Goal: Task Accomplishment & Management: Use online tool/utility

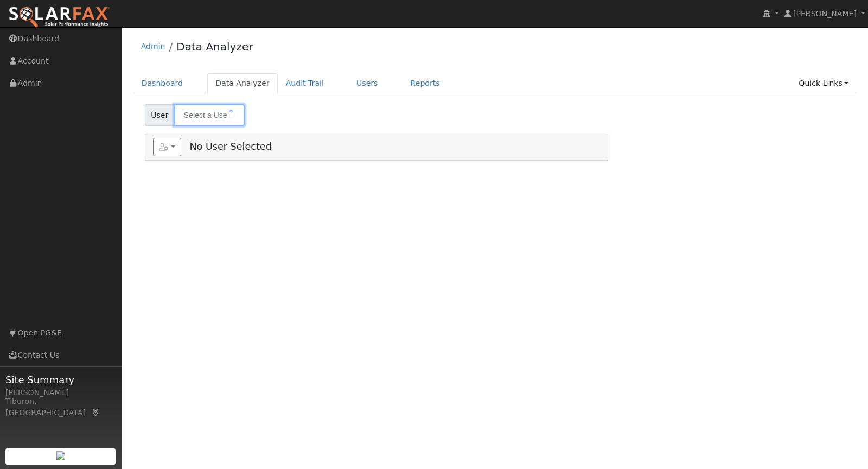
type input "Vadyn Zubouskyi"
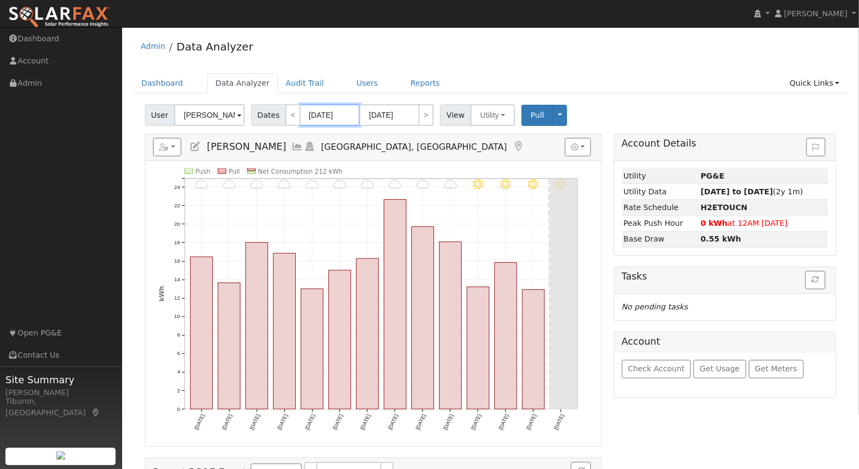
click at [327, 120] on input "09/29/2025" at bounding box center [330, 115] width 60 height 22
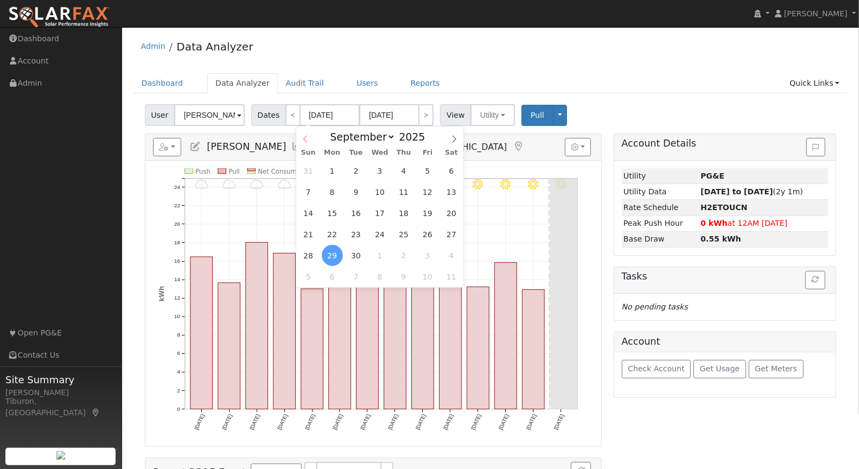
click at [308, 136] on icon at bounding box center [306, 139] width 8 height 8
select select "5"
click at [312, 168] on span "1" at bounding box center [308, 170] width 21 height 21
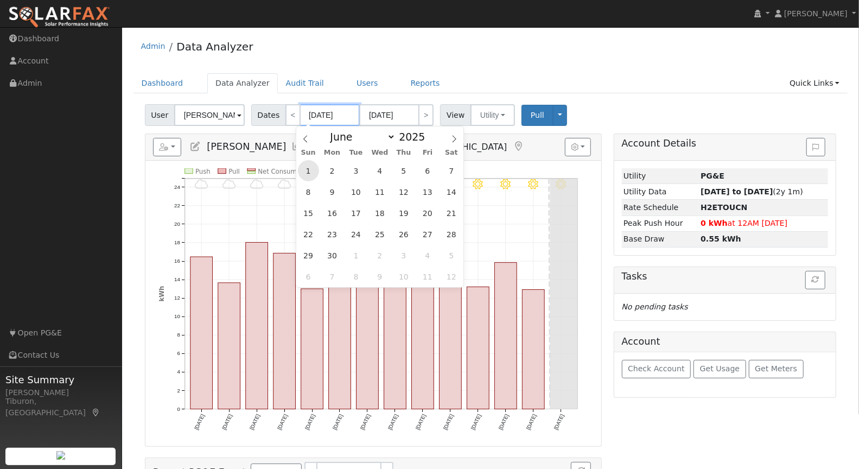
type input "06/01/2025"
type input "06/30/2025"
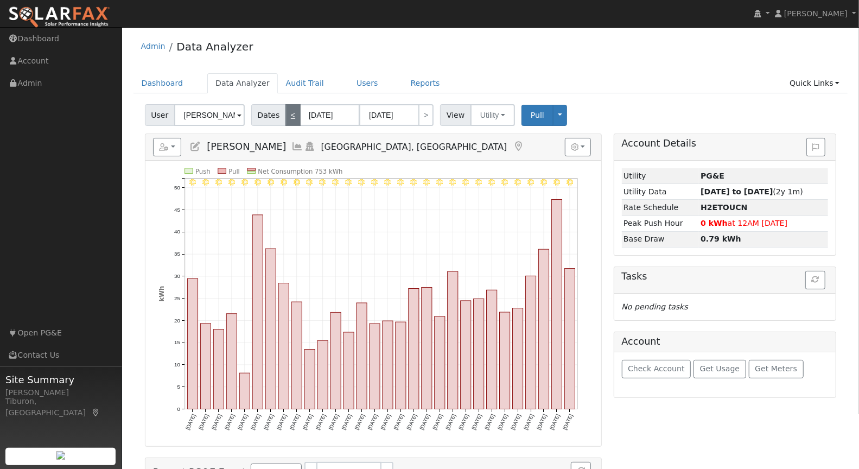
click at [286, 113] on link "<" at bounding box center [292, 115] width 15 height 22
type input "05/01/2025"
type input "05/31/2025"
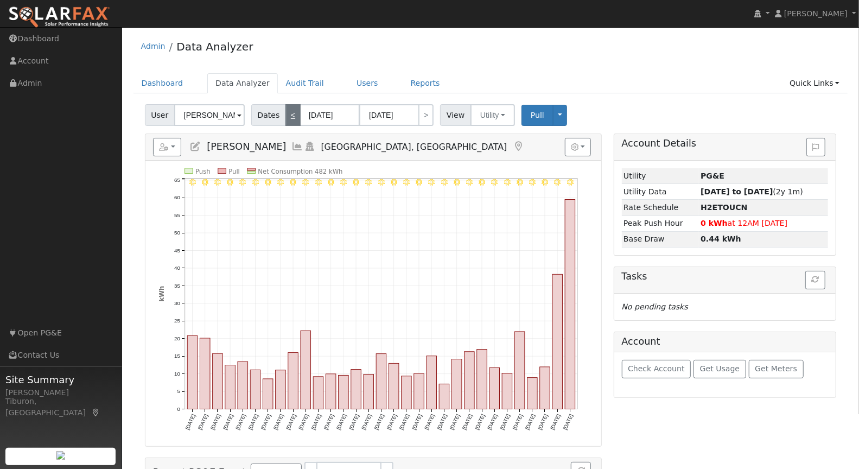
click at [290, 116] on link "<" at bounding box center [292, 115] width 15 height 22
type input "04/01/2025"
type input "04/30/2025"
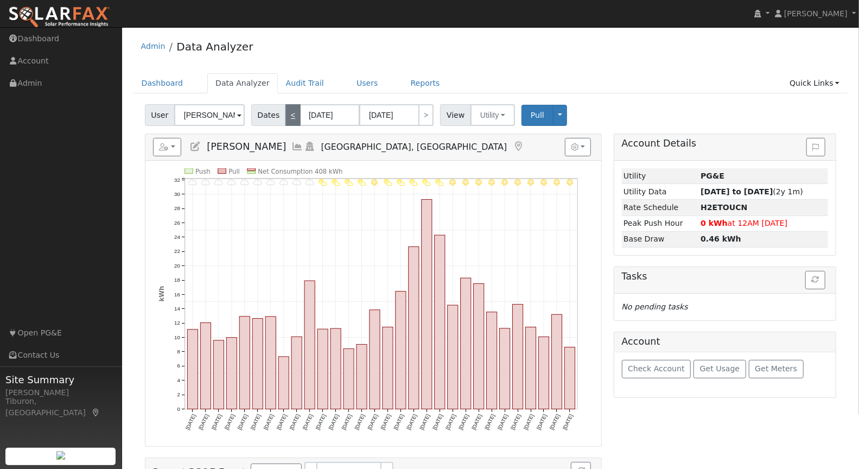
click at [290, 116] on link "<" at bounding box center [292, 115] width 15 height 22
type input "03/01/2025"
type input "03/31/2025"
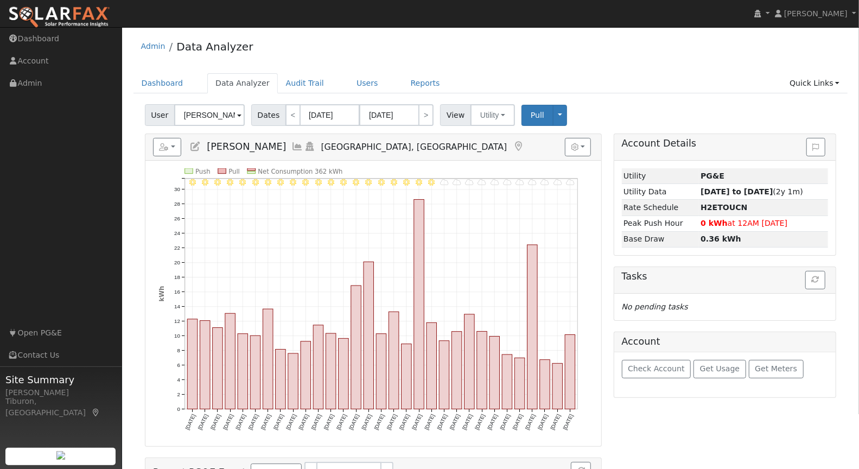
scroll to position [53, 0]
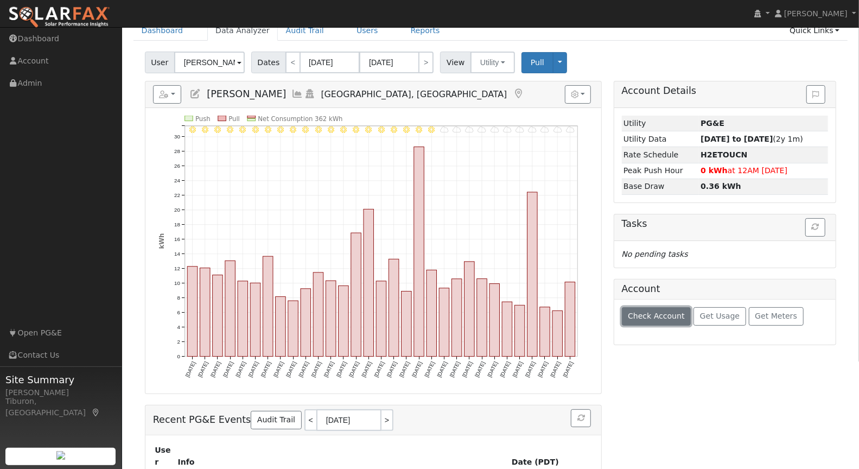
click at [661, 312] on span "Check Account" at bounding box center [656, 315] width 57 height 9
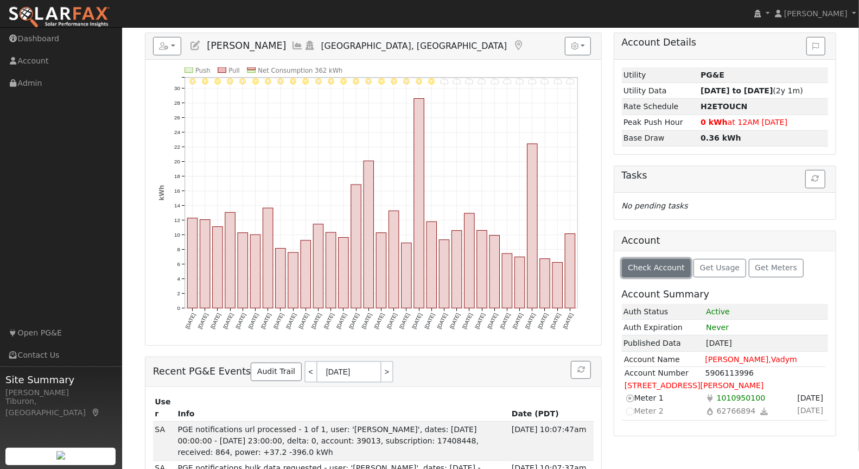
scroll to position [164, 0]
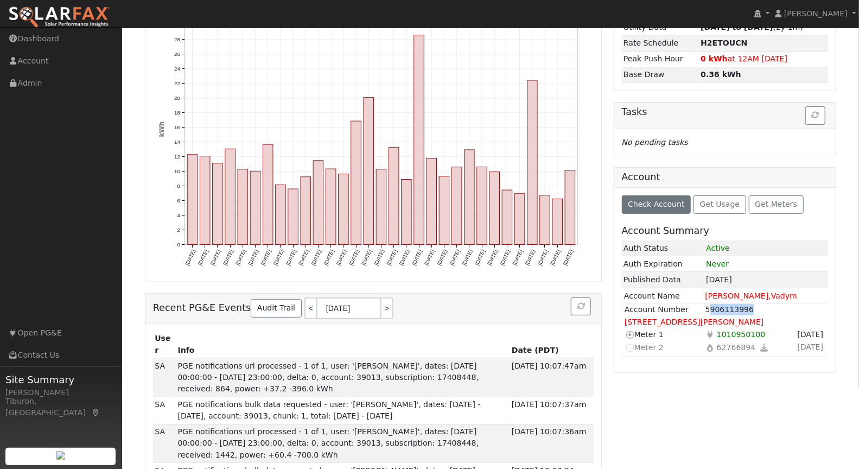
drag, startPoint x: 757, startPoint y: 302, endPoint x: 708, endPoint y: 300, distance: 48.9
click at [708, 303] on td "5906113996" at bounding box center [765, 309] width 121 height 13
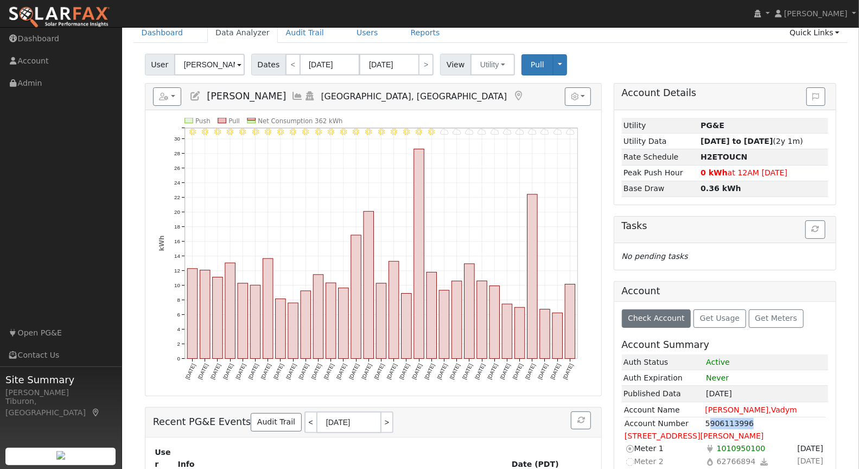
scroll to position [0, 0]
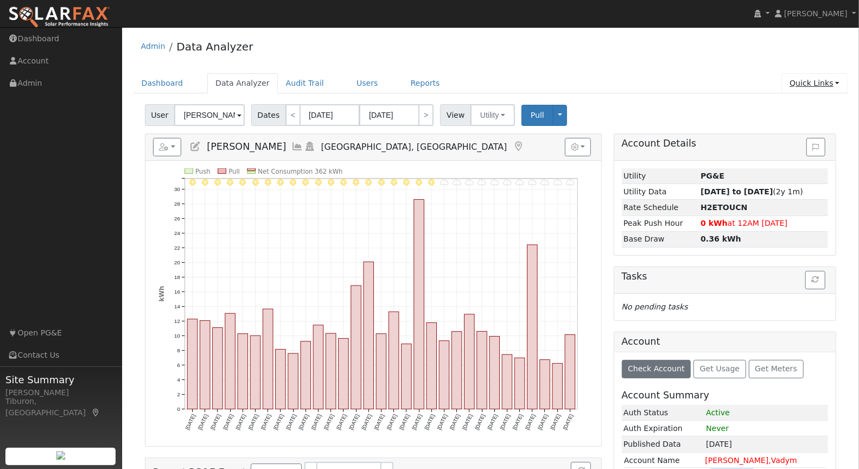
click at [814, 80] on link "Quick Links" at bounding box center [814, 83] width 66 height 20
click at [797, 105] on link "Quick Add" at bounding box center [792, 105] width 110 height 15
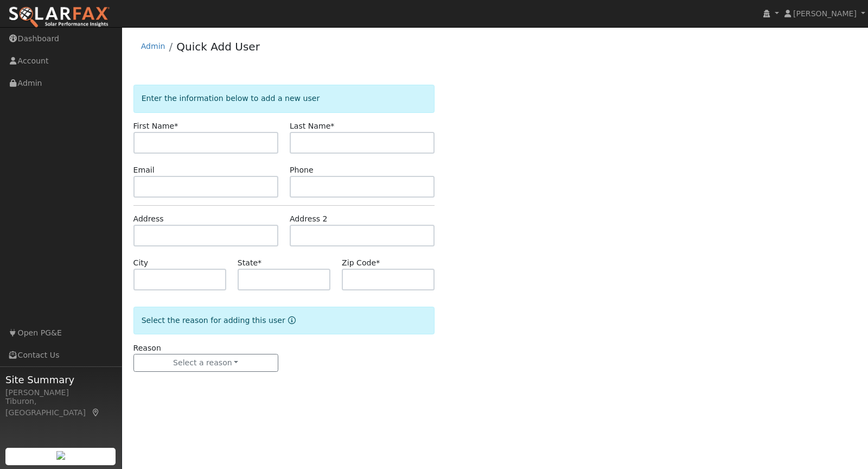
click at [194, 142] on input "text" at bounding box center [205, 143] width 145 height 22
type input "Vadym"
click at [316, 140] on input "text" at bounding box center [362, 143] width 145 height 22
type input "Kozubovskyi"
click at [158, 227] on input "text" at bounding box center [205, 236] width 145 height 22
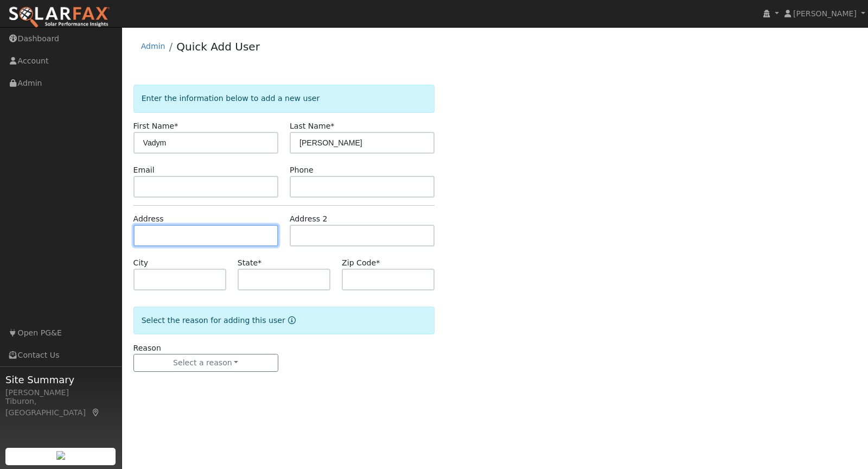
click at [150, 231] on input "text" at bounding box center [205, 236] width 145 height 22
paste input "5658 Twelfth St, Sheridan, CA 95681"
type input "5658 Twelfth Street"
type input "Sheridan"
type input "CA"
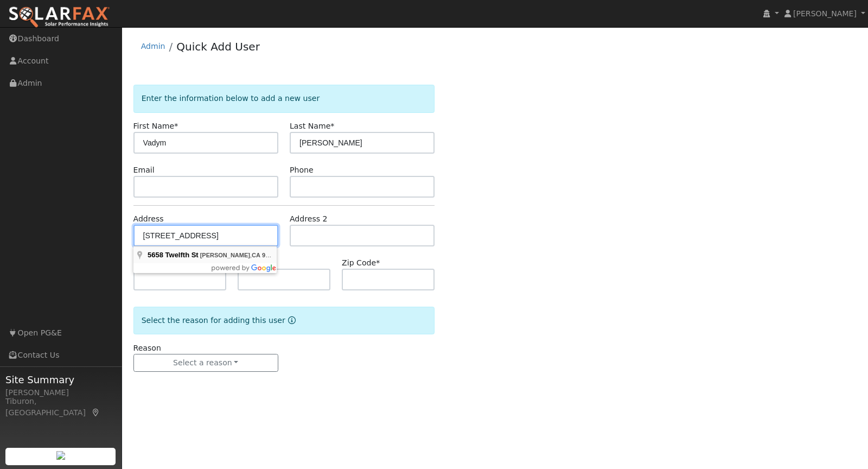
type input "95681"
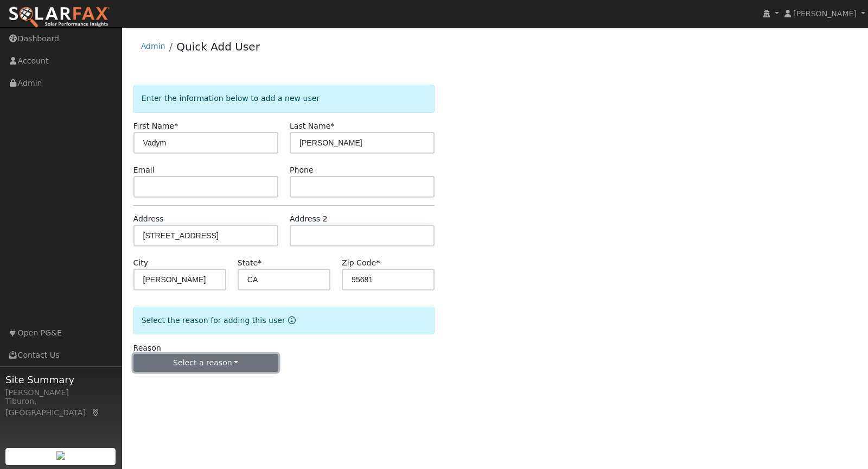
click at [247, 362] on button "Select a reason" at bounding box center [205, 363] width 145 height 18
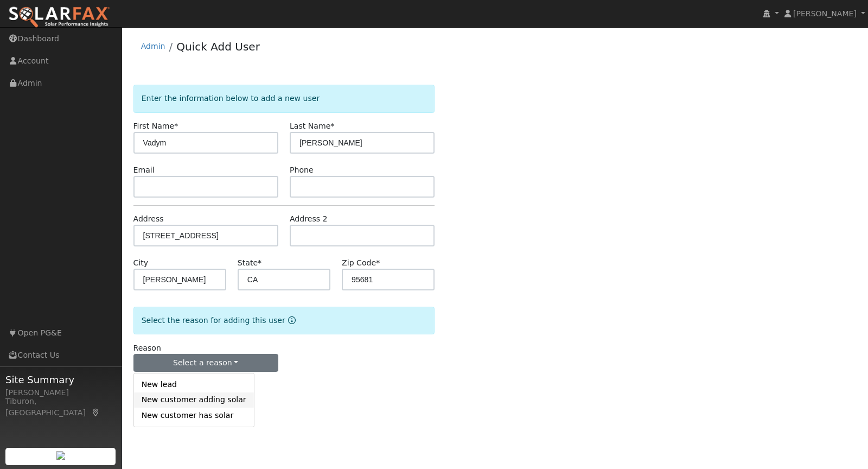
click at [197, 400] on link "New customer adding solar" at bounding box center [194, 399] width 120 height 15
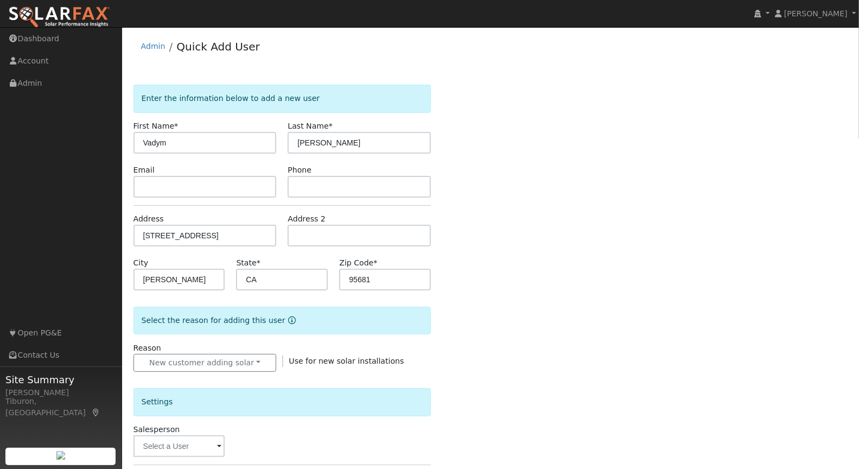
scroll to position [188, 0]
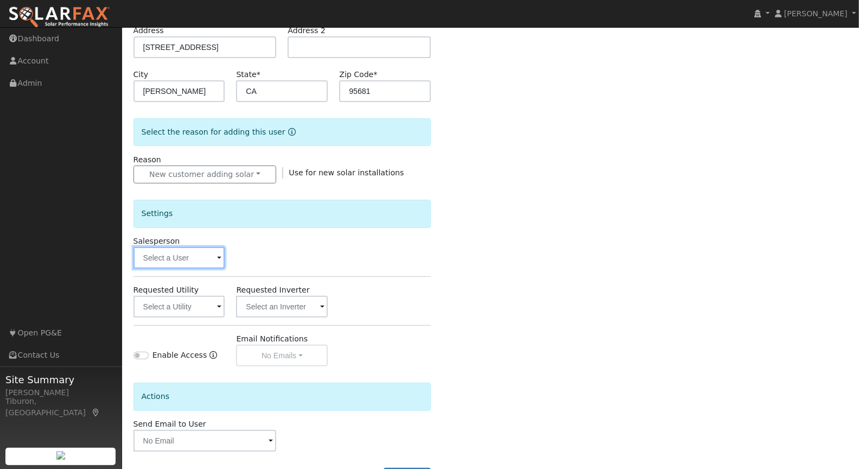
click at [179, 261] on input "text" at bounding box center [179, 258] width 92 height 22
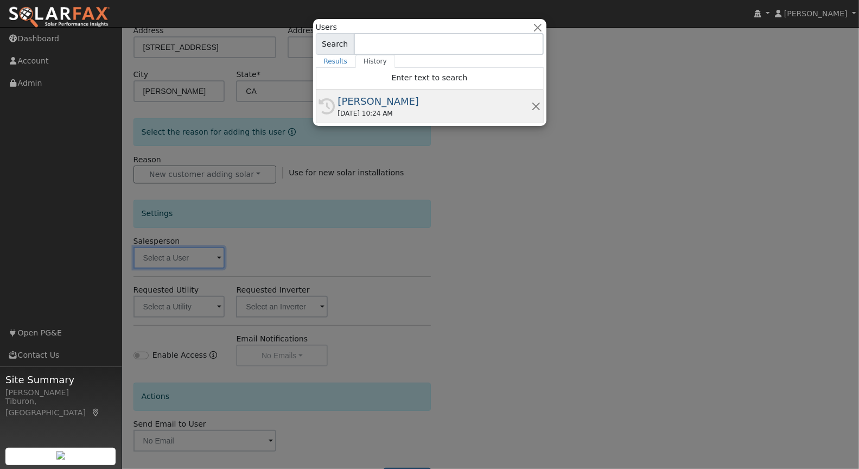
click at [377, 106] on div "[PERSON_NAME]" at bounding box center [434, 101] width 193 height 15
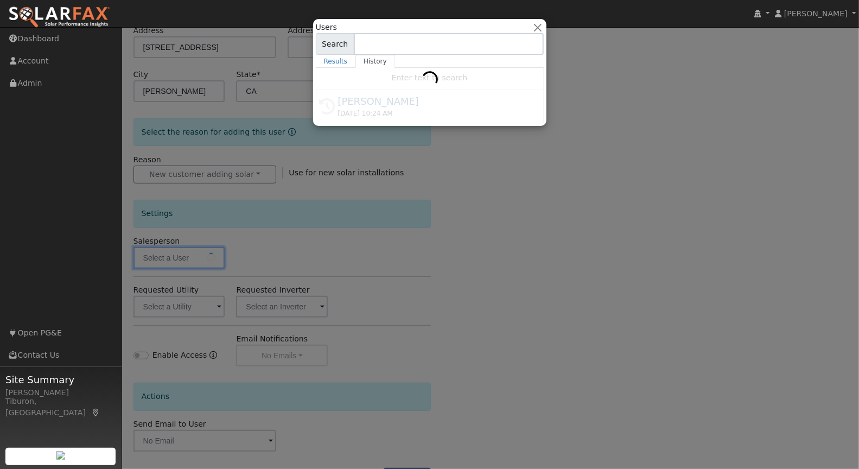
type input "[PERSON_NAME]"
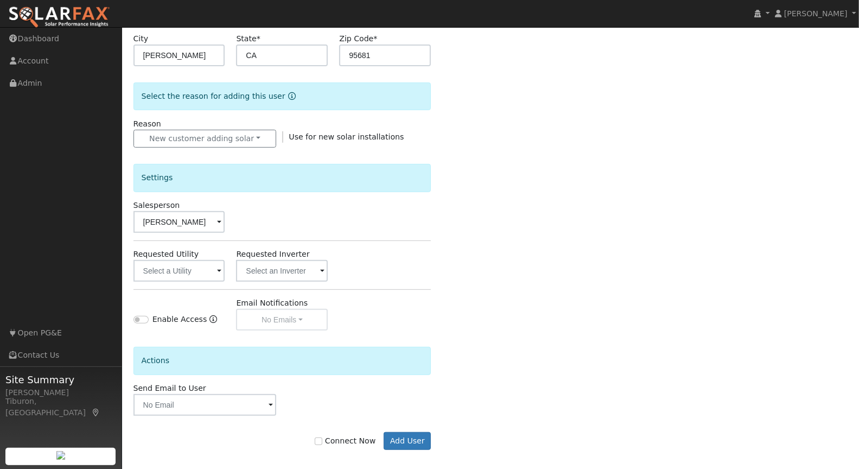
scroll to position [229, 0]
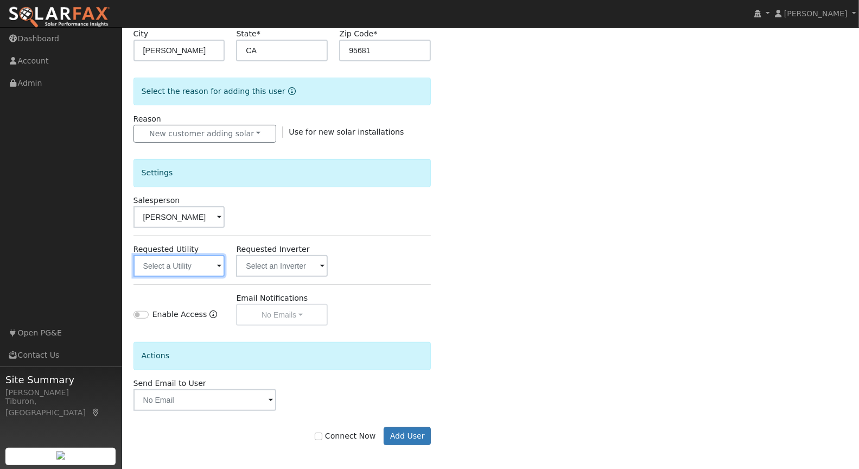
click at [162, 259] on input "text" at bounding box center [179, 266] width 92 height 22
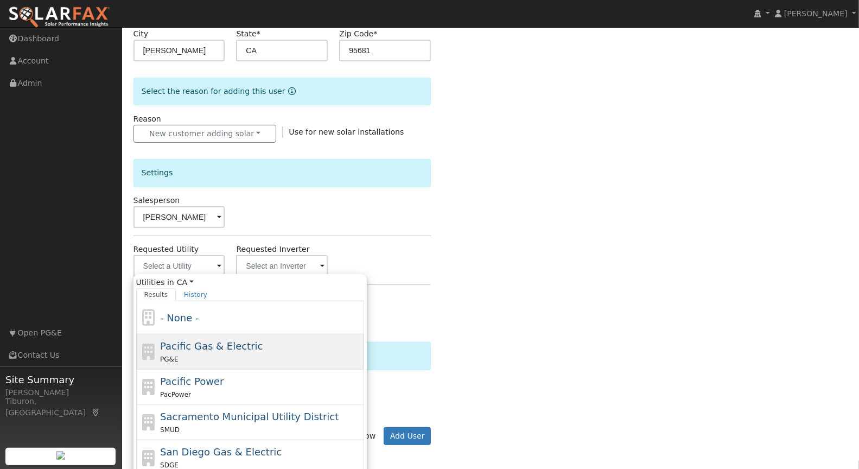
click at [210, 355] on div "PG&E" at bounding box center [260, 358] width 201 height 11
type input "Pacific Gas & Electric"
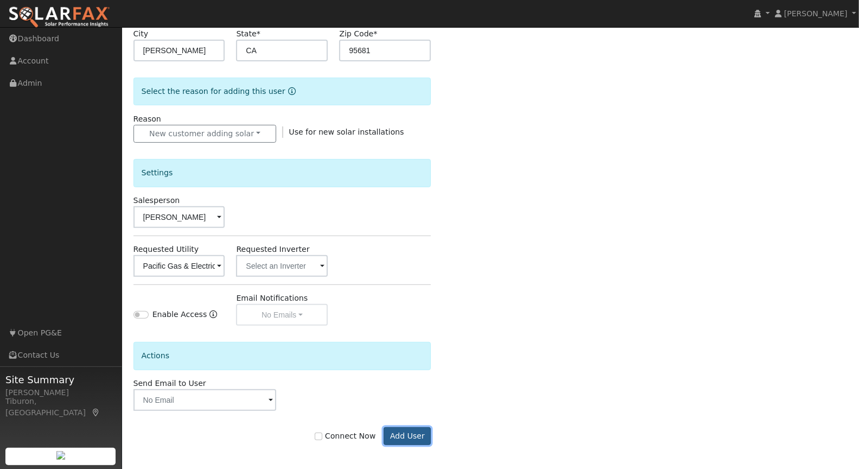
click at [402, 431] on button "Add User" at bounding box center [406, 436] width 47 height 18
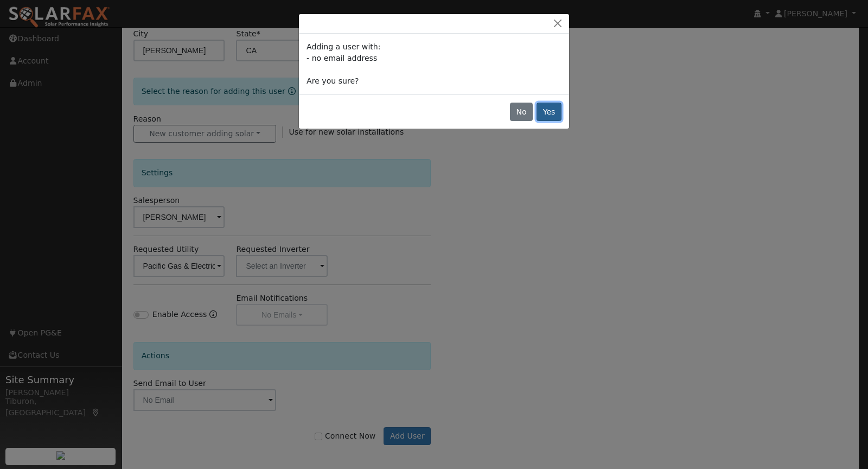
click at [553, 114] on button "Yes" at bounding box center [548, 112] width 25 height 18
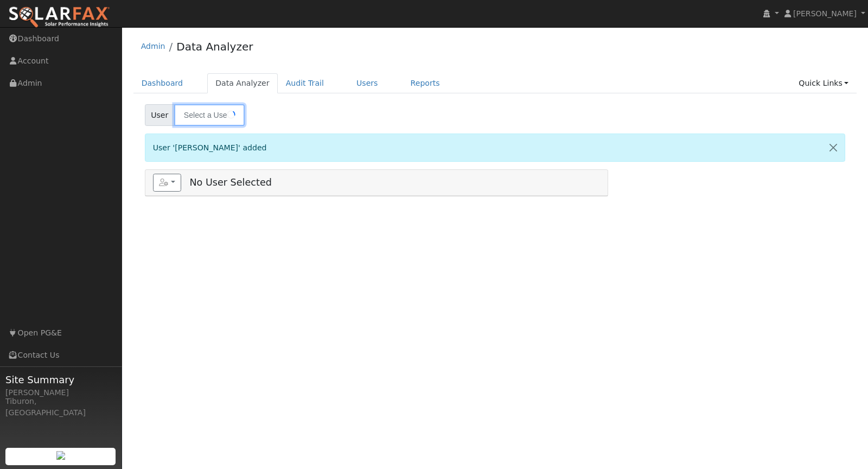
type input "Vadym Kozubovskyi"
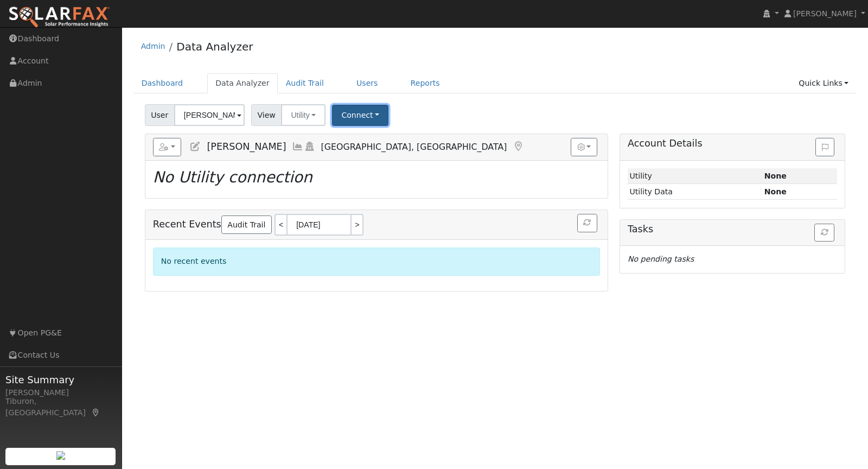
click at [351, 109] on button "Connect" at bounding box center [360, 115] width 56 height 21
click at [369, 140] on link "Select a Provider" at bounding box center [374, 138] width 85 height 15
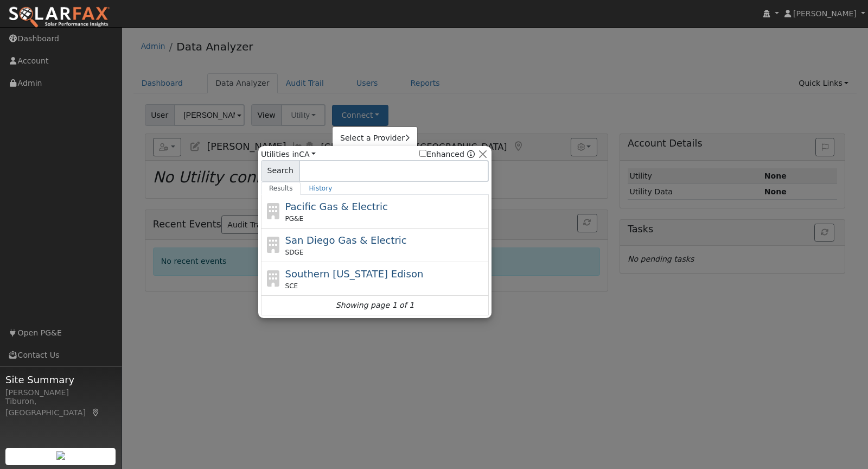
click at [504, 68] on div at bounding box center [434, 234] width 868 height 469
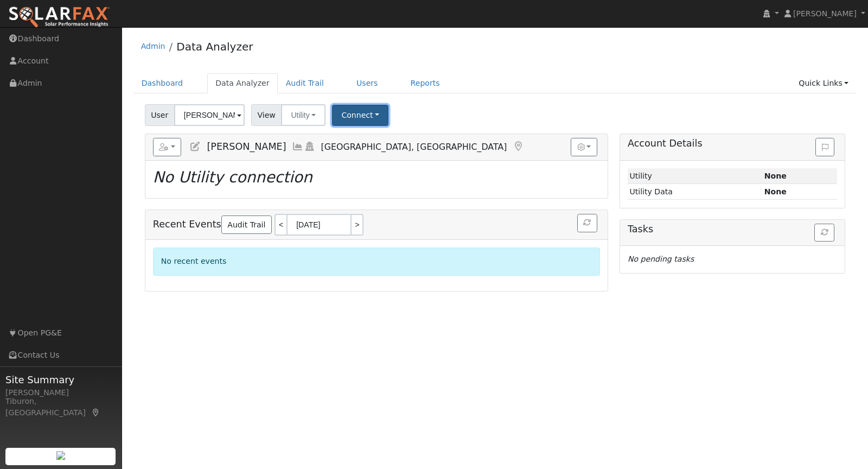
click at [348, 113] on button "Connect" at bounding box center [360, 115] width 56 height 21
click at [368, 138] on link "Select a Provider" at bounding box center [374, 138] width 85 height 15
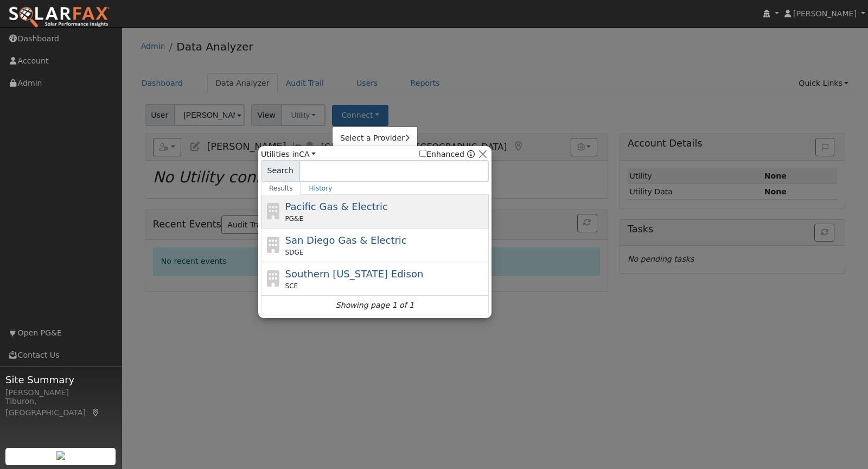
click at [330, 212] on div "Pacific Gas & Electric PG&E" at bounding box center [385, 211] width 201 height 24
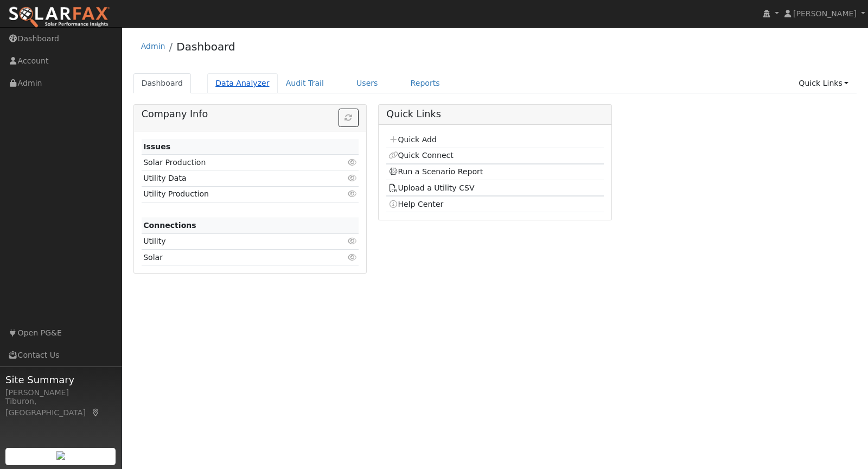
click at [246, 88] on link "Data Analyzer" at bounding box center [242, 83] width 71 height 20
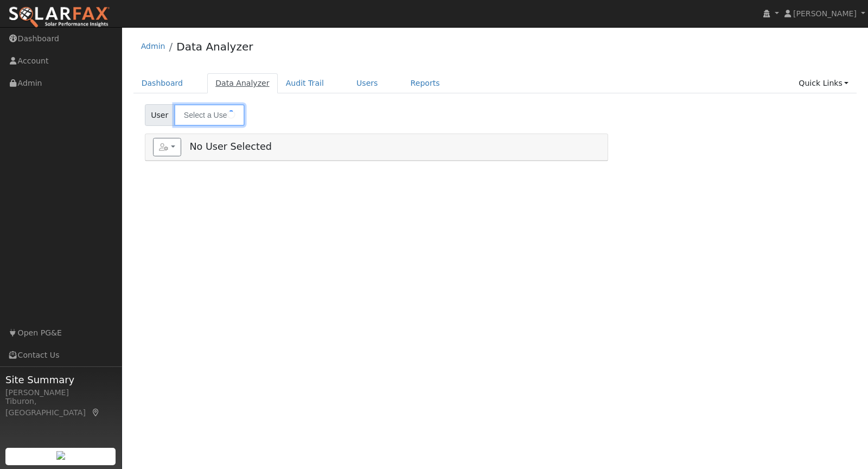
type input "[PERSON_NAME]"
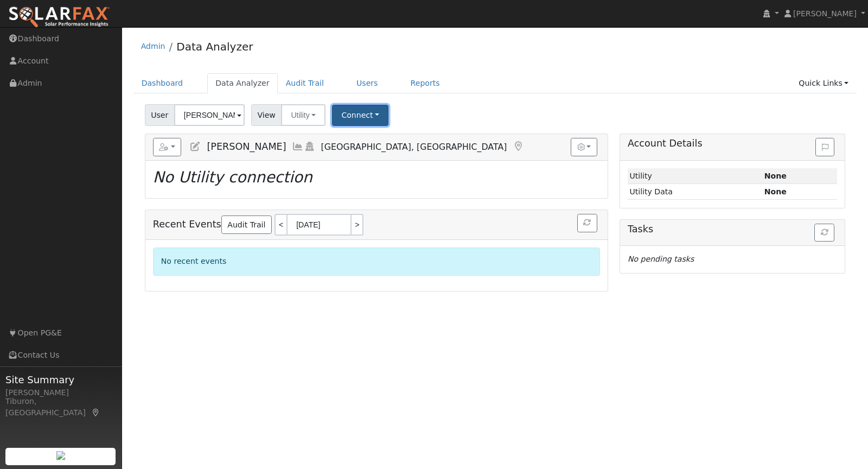
click at [353, 113] on button "Connect" at bounding box center [360, 115] width 56 height 21
click at [447, 114] on div "User [PERSON_NAME] Account Default Account Default Account [STREET_ADDRESS] Pri…" at bounding box center [495, 112] width 705 height 25
click at [365, 115] on button "Connect" at bounding box center [360, 115] width 56 height 21
click at [374, 162] on link "Quick Connect" at bounding box center [374, 161] width 85 height 15
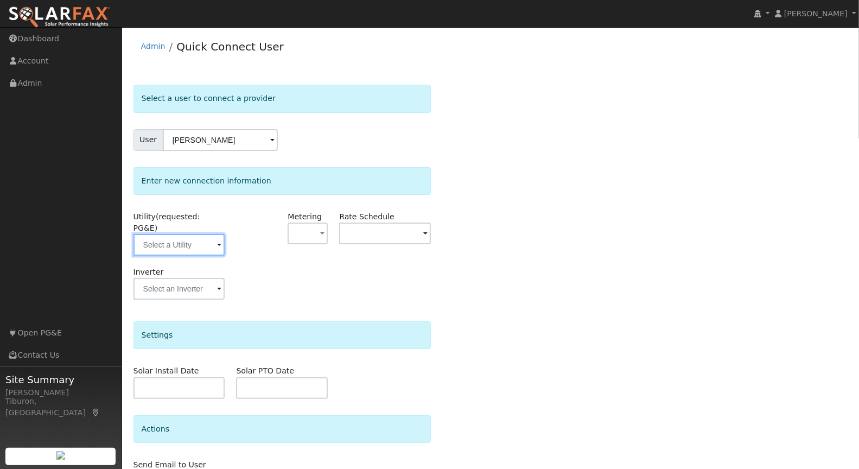
click at [180, 234] on input "text" at bounding box center [179, 245] width 92 height 22
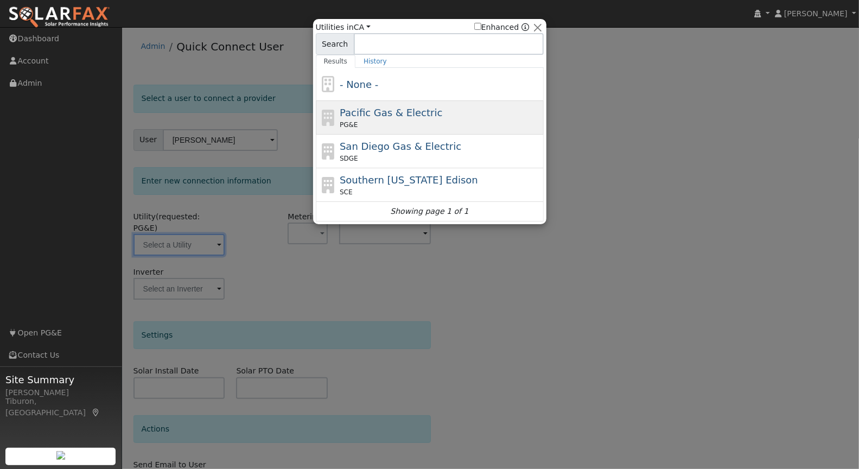
click at [364, 112] on span "Pacific Gas & Electric" at bounding box center [391, 112] width 103 height 11
type input "PG&E"
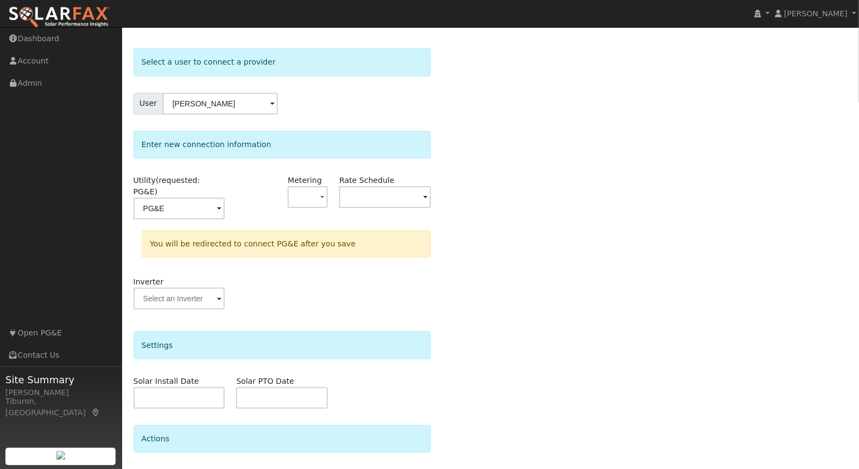
scroll to position [99, 0]
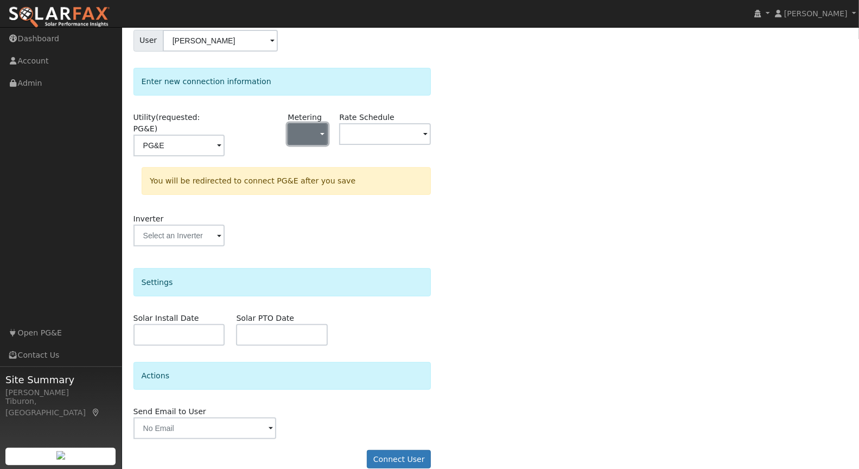
click at [311, 131] on button "button" at bounding box center [307, 134] width 40 height 22
click at [310, 189] on link "NBT" at bounding box center [326, 187] width 75 height 15
click at [380, 123] on input "text" at bounding box center [385, 134] width 92 height 22
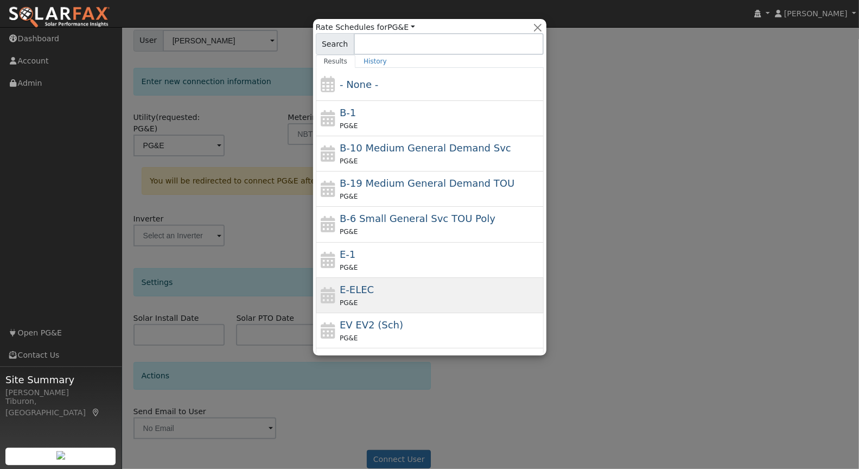
click at [422, 297] on div "PG&E" at bounding box center [440, 302] width 201 height 11
type input "E-ELEC"
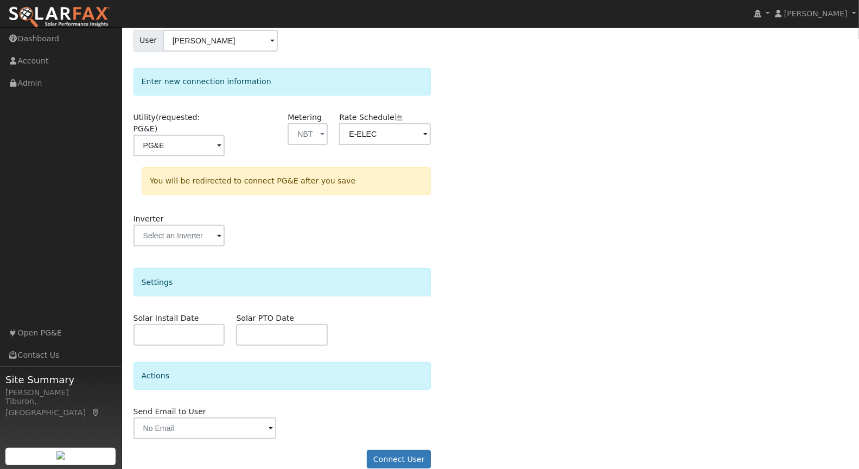
scroll to position [100, 0]
click at [395, 449] on button "Connect User" at bounding box center [399, 458] width 64 height 18
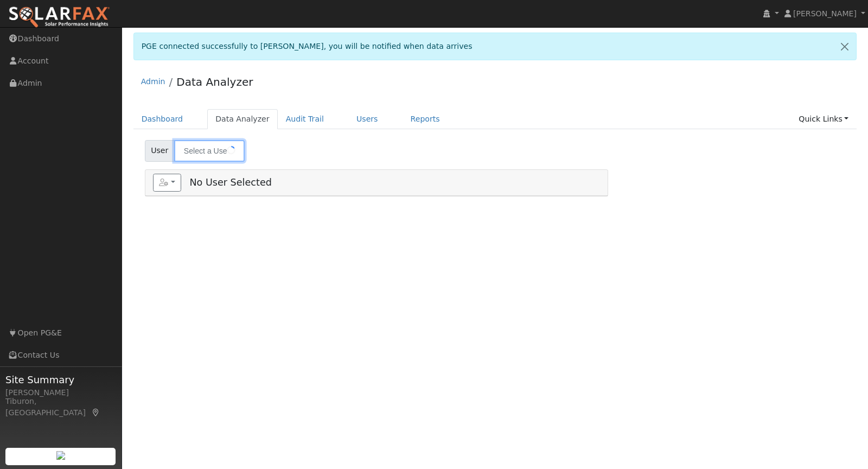
type input "[PERSON_NAME]"
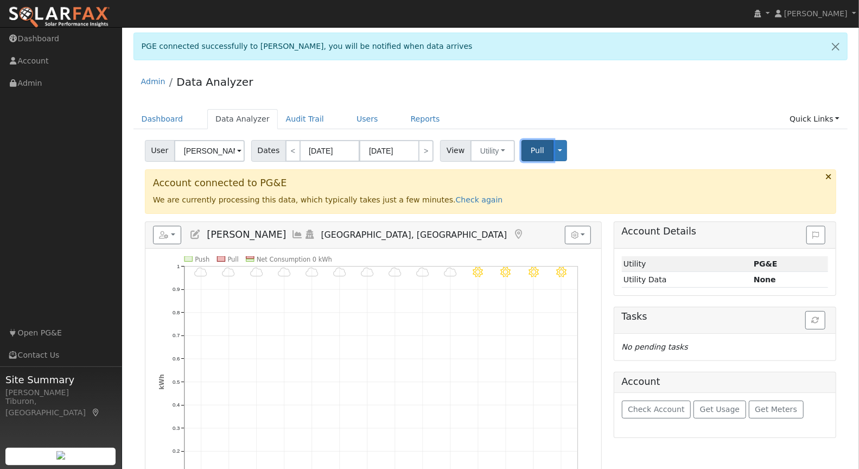
click at [534, 147] on span "Pull" at bounding box center [537, 150] width 14 height 9
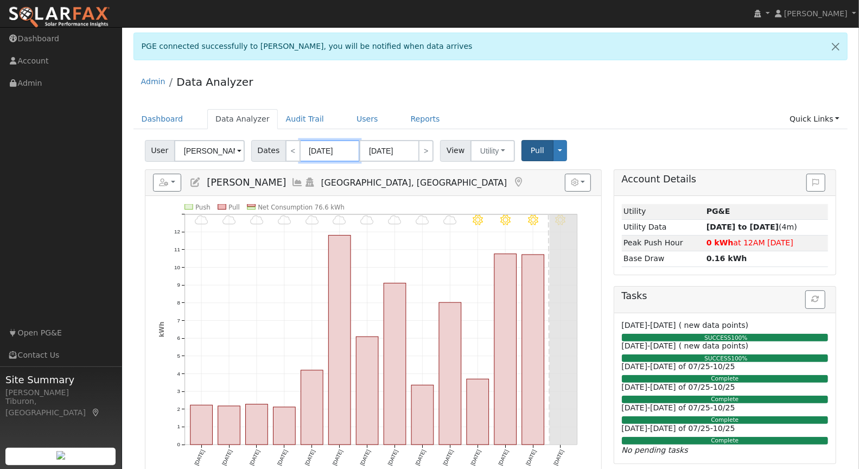
click at [325, 149] on input "[DATE]" at bounding box center [330, 151] width 60 height 22
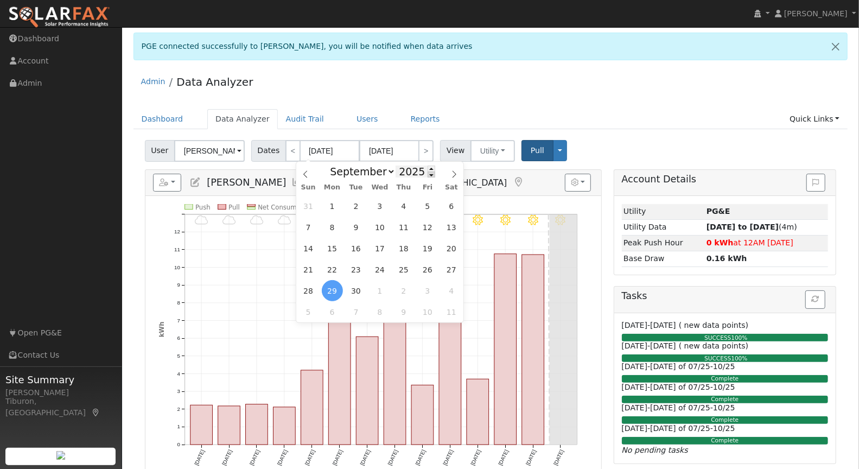
click at [428, 175] on span at bounding box center [431, 174] width 8 height 6
type input "2024"
click at [308, 172] on icon at bounding box center [306, 174] width 8 height 8
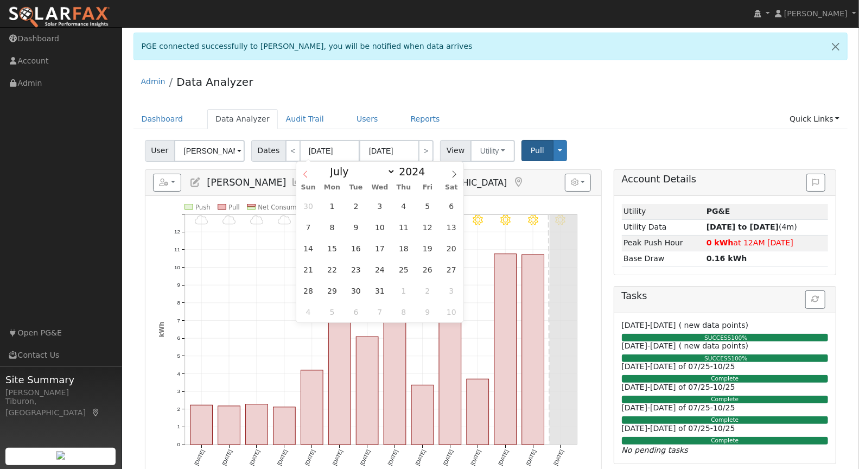
select select "5"
click at [428, 166] on span at bounding box center [431, 168] width 8 height 6
type input "2025"
click at [313, 202] on span "1" at bounding box center [308, 205] width 21 height 21
type input "06/01/2025"
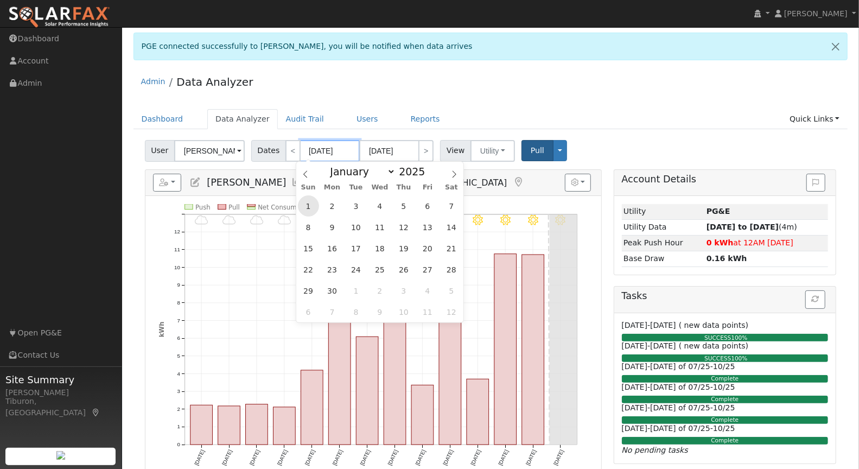
type input "06/30/2025"
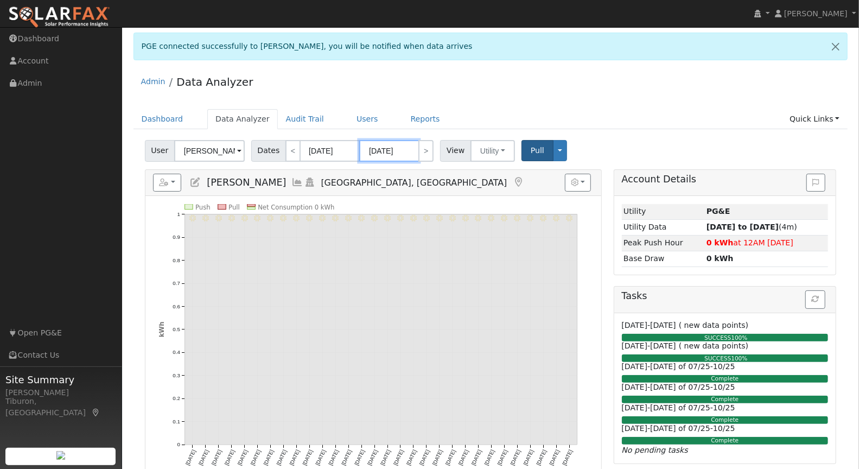
click at [388, 148] on input "06/30/2025" at bounding box center [389, 151] width 60 height 22
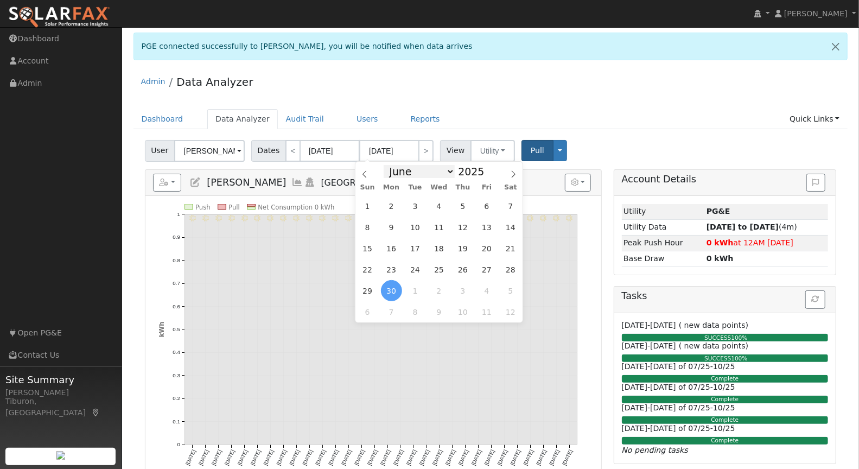
click at [411, 173] on select "January February March April May June July August September October November De…" at bounding box center [418, 171] width 71 height 13
select select "9"
click at [387, 165] on select "January February March April May June July August September October November De…" at bounding box center [418, 171] width 71 height 13
click at [416, 208] on span "30" at bounding box center [415, 205] width 21 height 21
type input "09/30/2025"
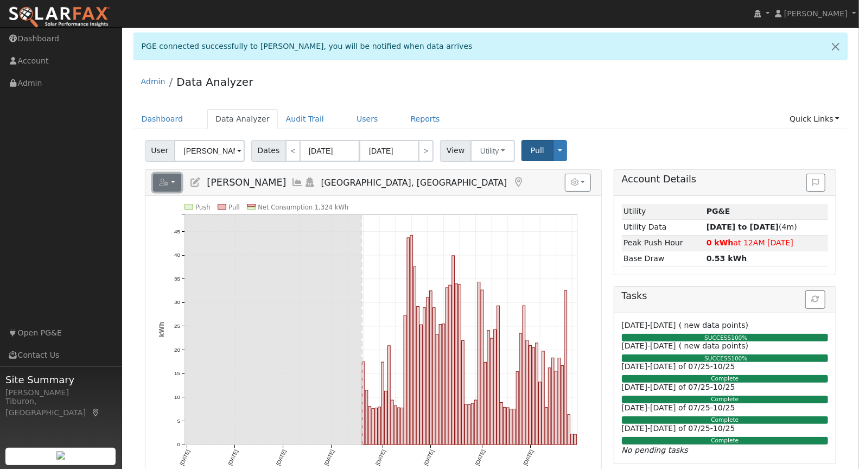
click at [166, 184] on icon "button" at bounding box center [164, 182] width 10 height 8
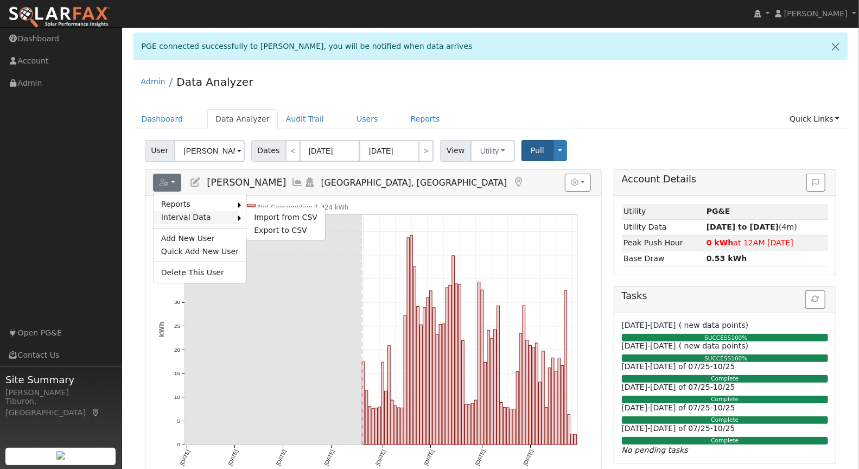
click at [199, 213] on link "Interval Data" at bounding box center [195, 217] width 85 height 13
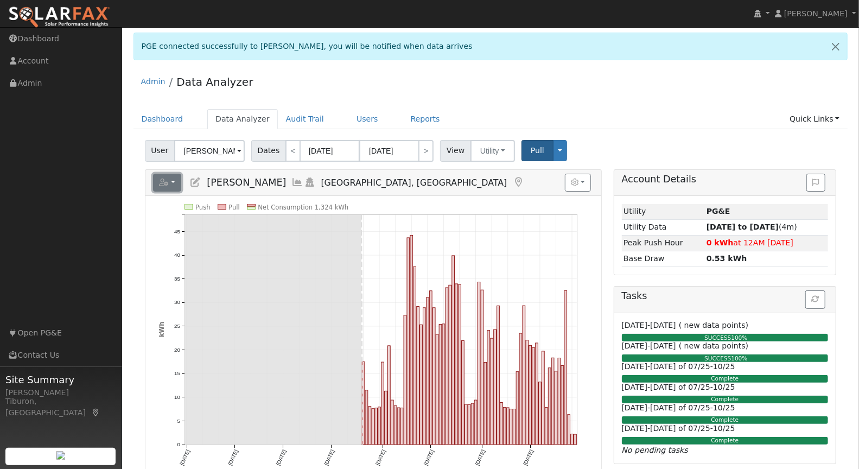
click at [167, 178] on icon "button" at bounding box center [164, 182] width 10 height 8
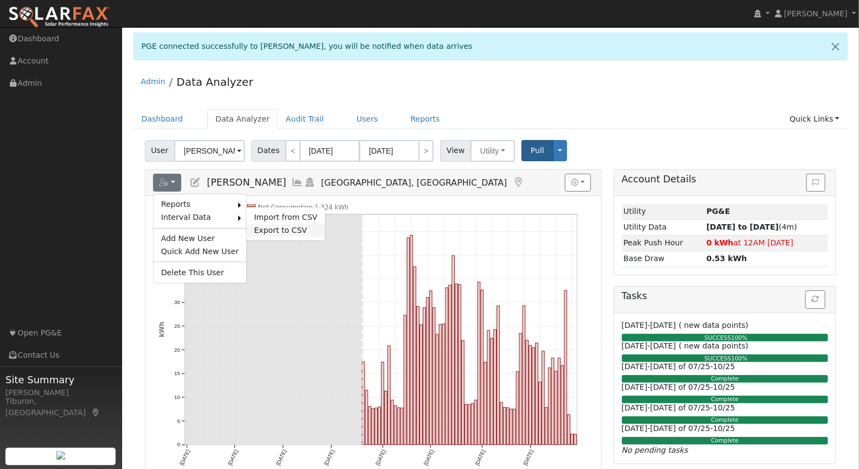
click at [284, 229] on link "Export to CSV" at bounding box center [285, 230] width 79 height 13
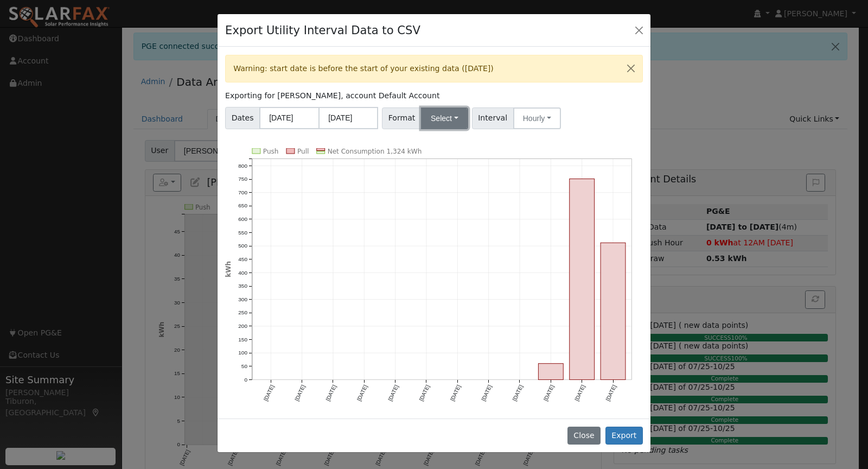
click at [443, 118] on button "Select" at bounding box center [444, 118] width 47 height 22
click at [445, 213] on link "Aurora" at bounding box center [458, 210] width 78 height 15
click at [449, 115] on button "Aurora" at bounding box center [445, 118] width 49 height 22
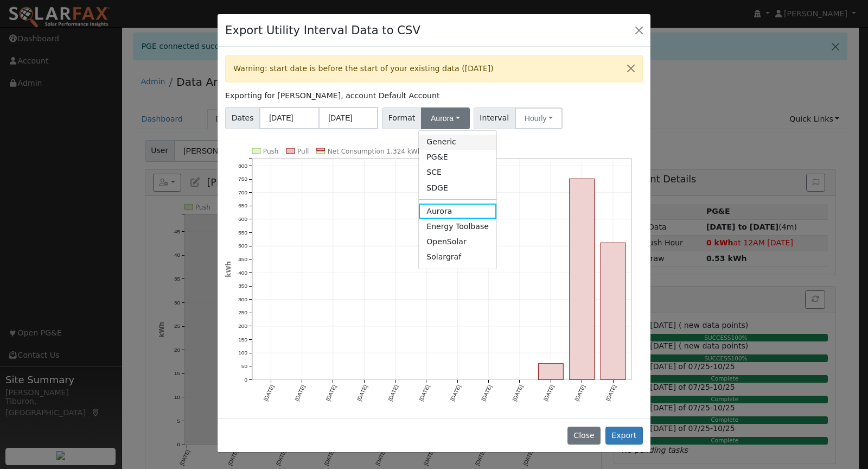
click at [446, 142] on link "Generic" at bounding box center [458, 142] width 78 height 15
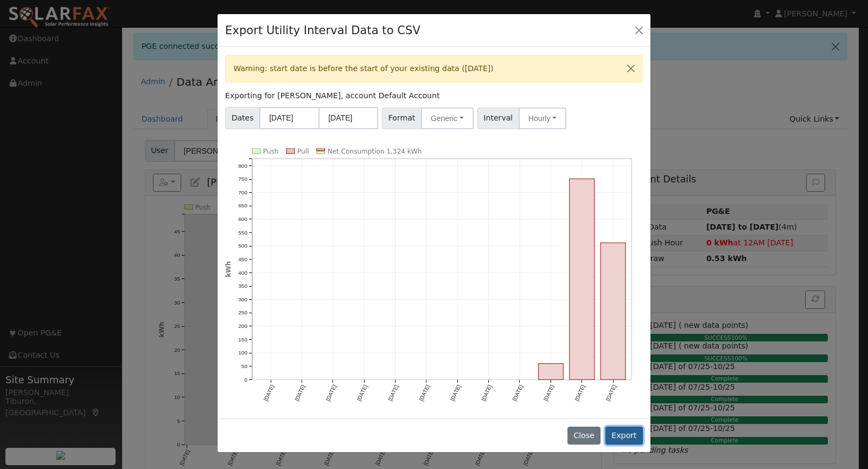
click at [622, 434] on button "Export" at bounding box center [623, 435] width 37 height 18
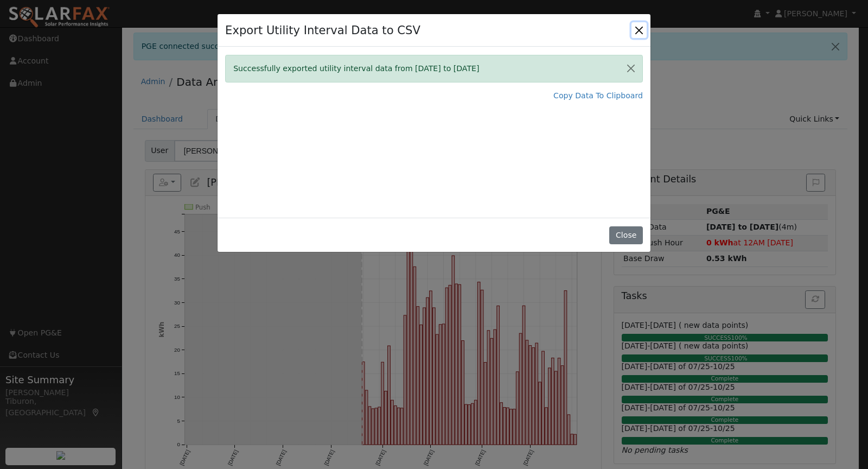
click at [635, 33] on button "Close" at bounding box center [638, 29] width 15 height 15
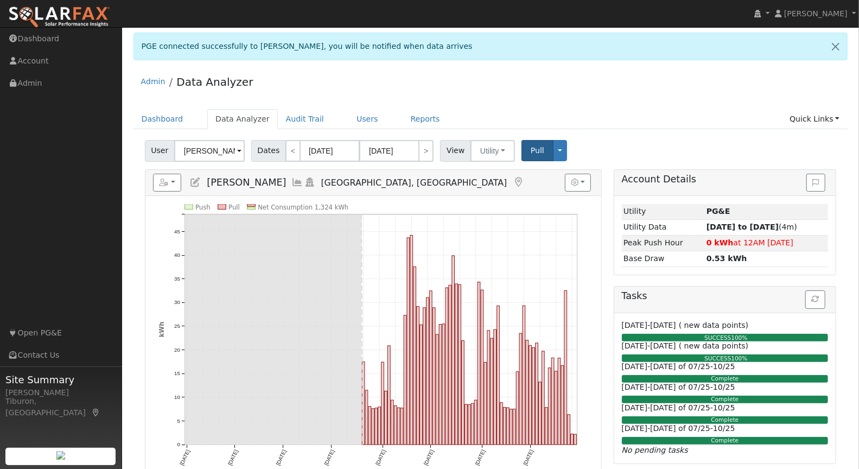
click at [821, 130] on div "Dashboard Data Analyzer Audit Trail Users Reports Quick Links Quick Add Quick C…" at bounding box center [490, 124] width 714 height 31
click at [817, 119] on link "Quick Links" at bounding box center [814, 119] width 66 height 20
click at [799, 175] on link "Run a Scenario Report" at bounding box center [792, 179] width 110 height 15
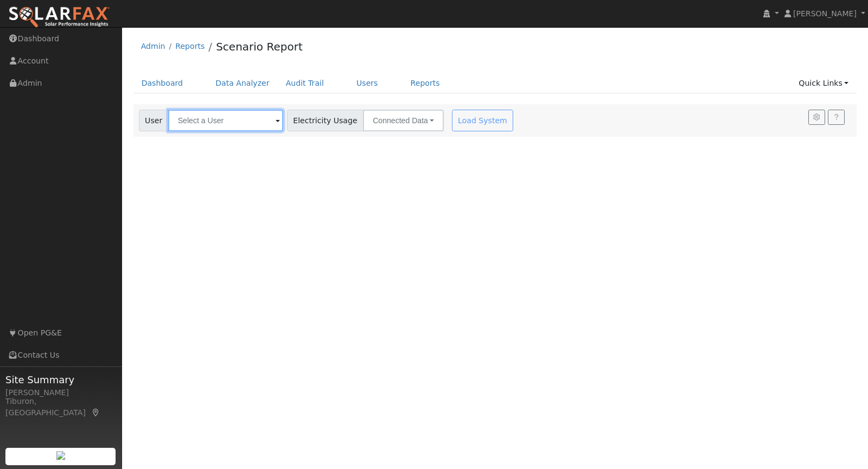
click at [199, 118] on input "text" at bounding box center [225, 121] width 115 height 22
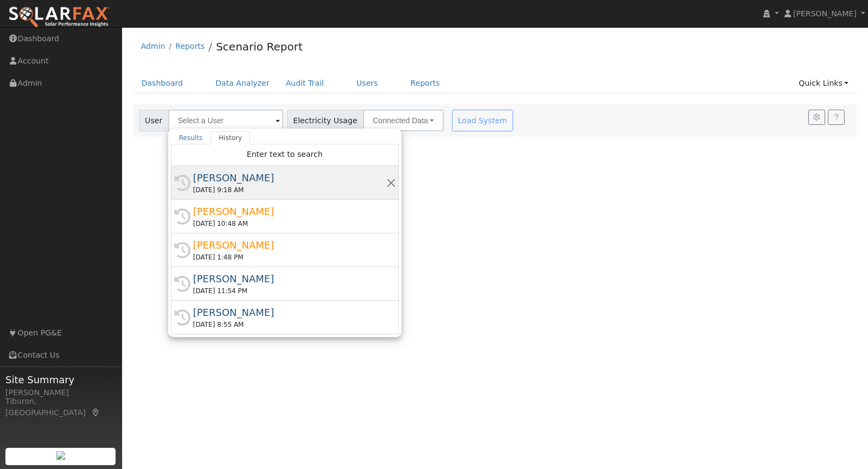
click at [233, 181] on div "[PERSON_NAME]" at bounding box center [289, 177] width 193 height 15
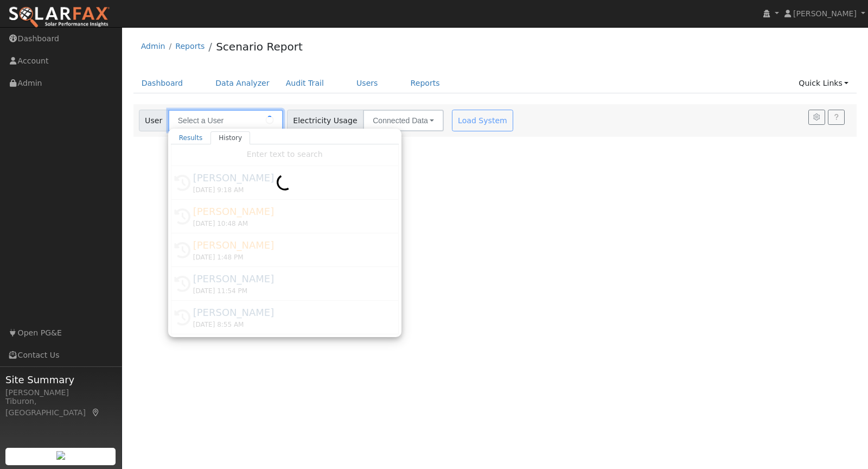
type input "[PERSON_NAME]"
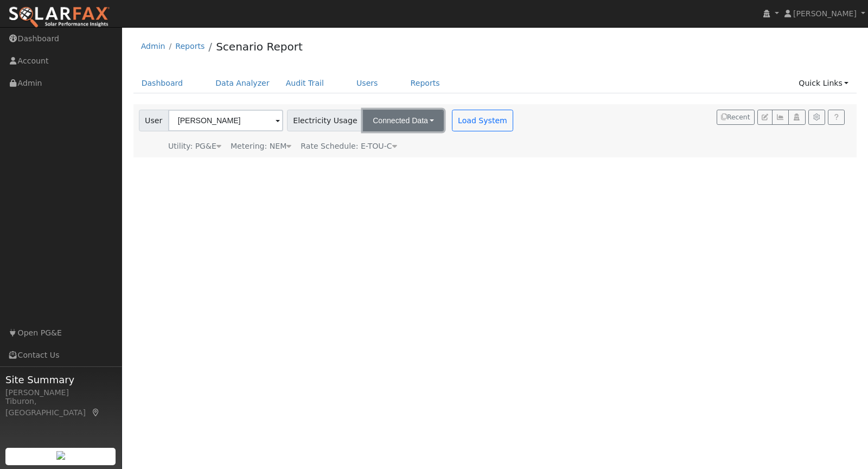
click at [385, 121] on button "Connected Data" at bounding box center [403, 121] width 81 height 22
click at [528, 140] on div "User [PERSON_NAME] Account Default Account Default Account [STREET_ADDRESS] Pri…" at bounding box center [493, 129] width 713 height 46
click at [269, 142] on div "Metering: NEM" at bounding box center [261, 145] width 61 height 11
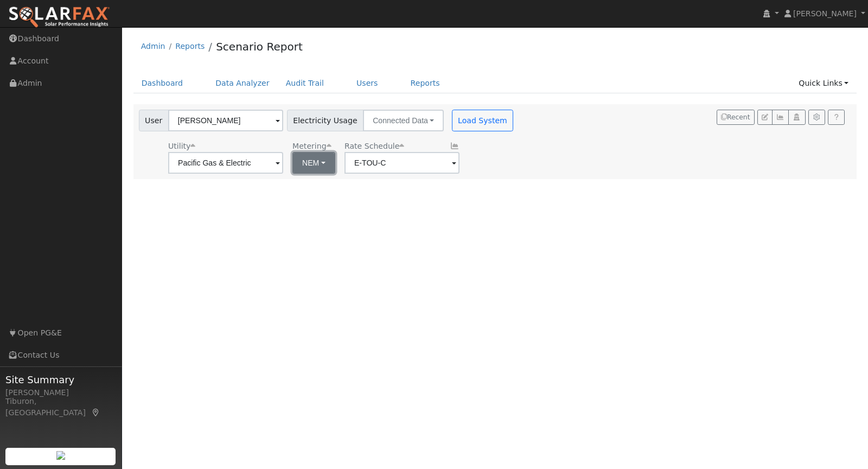
drag, startPoint x: 307, startPoint y: 161, endPoint x: 309, endPoint y: 171, distance: 9.9
click at [307, 161] on button "NEM" at bounding box center [313, 163] width 43 height 22
click at [310, 204] on link "NBT" at bounding box center [317, 202] width 75 height 15
type input "E-ELEC"
click at [466, 117] on button "Load System" at bounding box center [483, 121] width 62 height 22
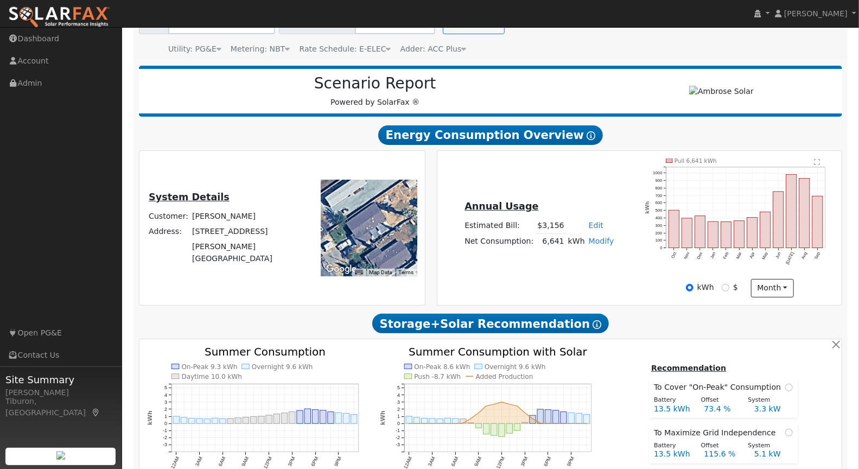
scroll to position [121, 0]
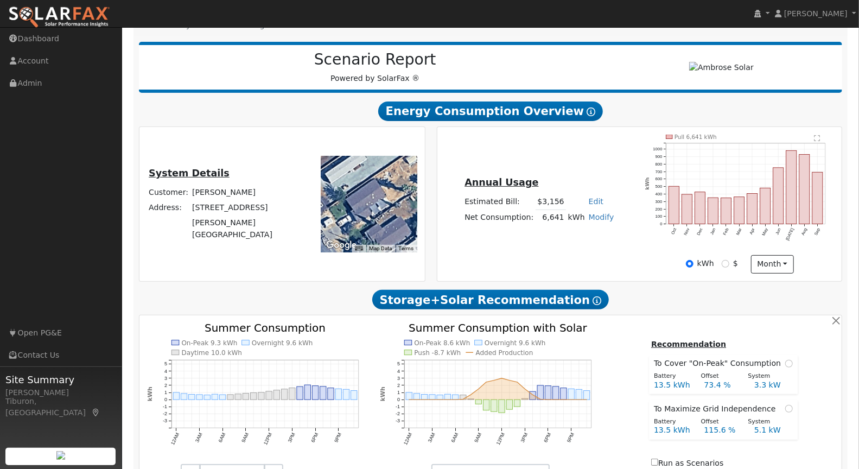
type input "9698"
drag, startPoint x: 561, startPoint y: 216, endPoint x: 543, endPoint y: 216, distance: 17.9
click at [543, 216] on td "6,641" at bounding box center [550, 217] width 30 height 16
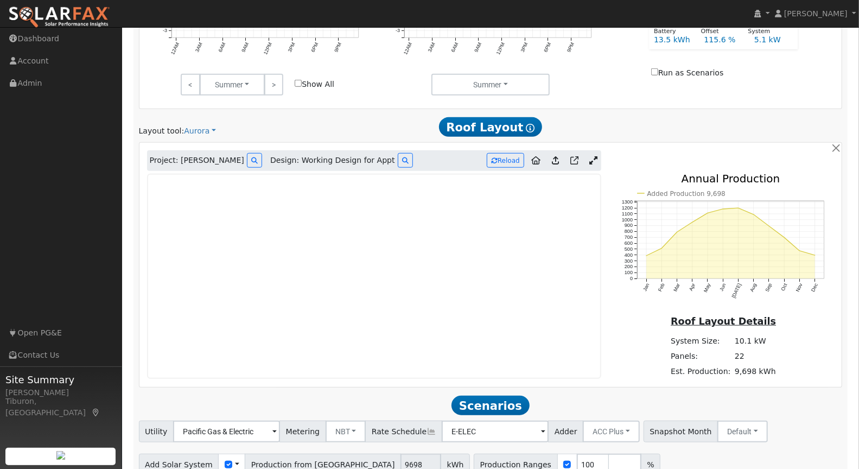
scroll to position [559, 0]
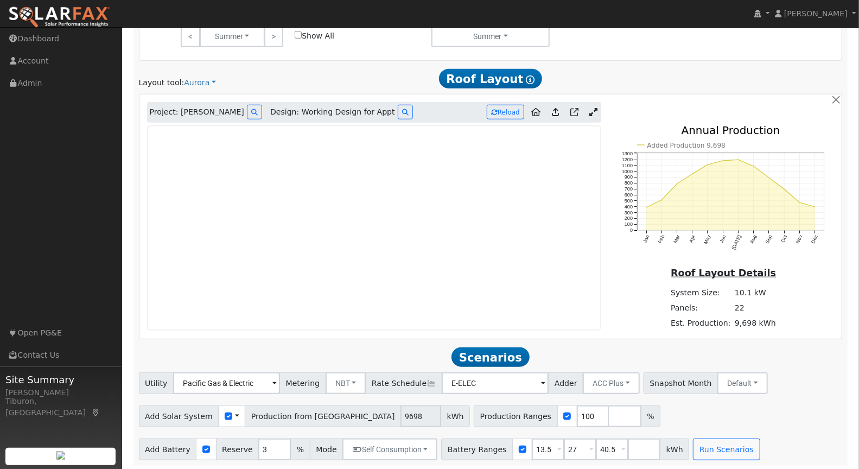
click at [593, 110] on icon at bounding box center [593, 112] width 8 height 8
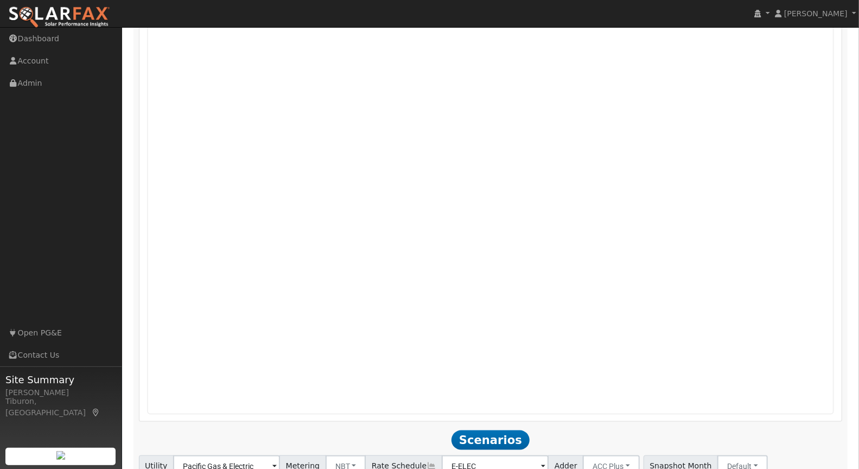
scroll to position [802, 0]
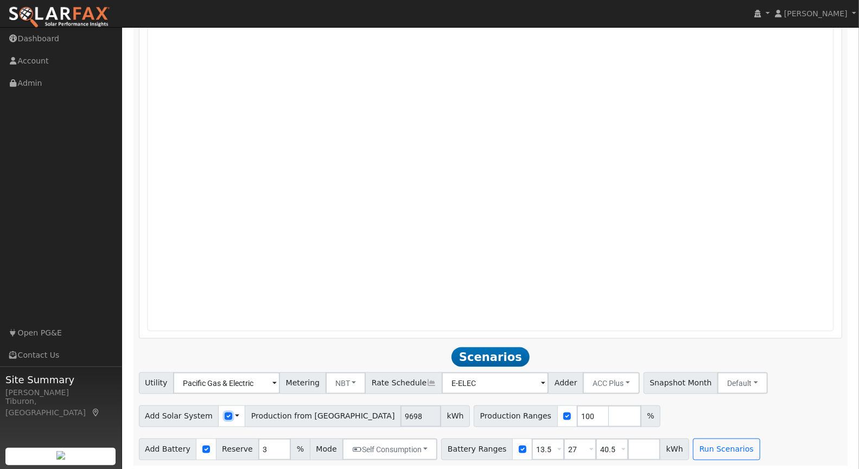
click at [225, 412] on input "checkbox" at bounding box center [229, 416] width 8 height 8
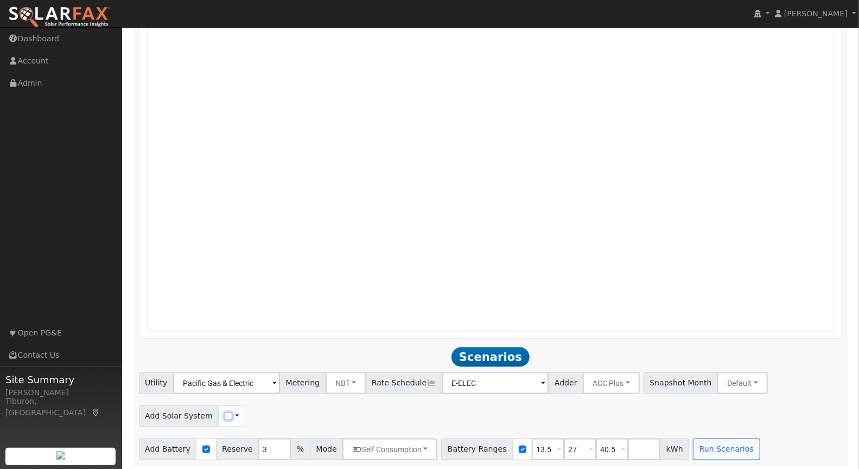
click at [225, 414] on input "checkbox" at bounding box center [229, 416] width 8 height 8
checkbox input "true"
click at [505, 416] on input "number" at bounding box center [521, 416] width 33 height 22
type input "120"
click at [537, 417] on input "number" at bounding box center [553, 416] width 33 height 22
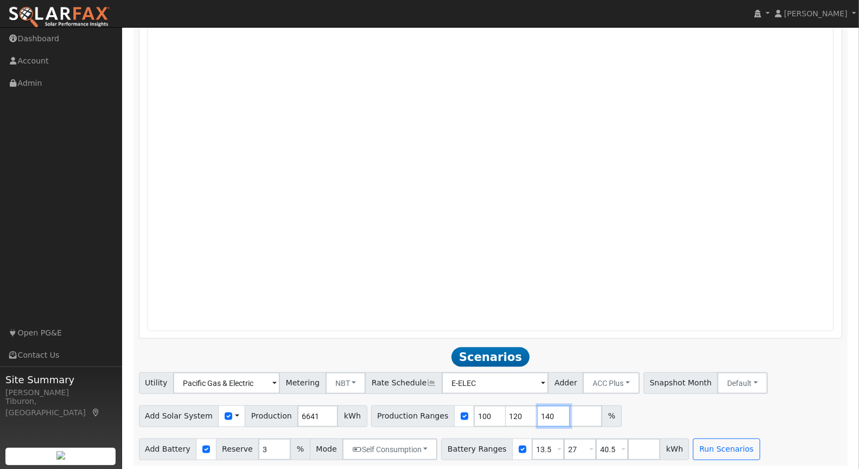
type input "140"
click at [569, 416] on input "number" at bounding box center [585, 416] width 33 height 22
type input "160"
click at [602, 416] on input "number" at bounding box center [618, 416] width 33 height 22
type input "180"
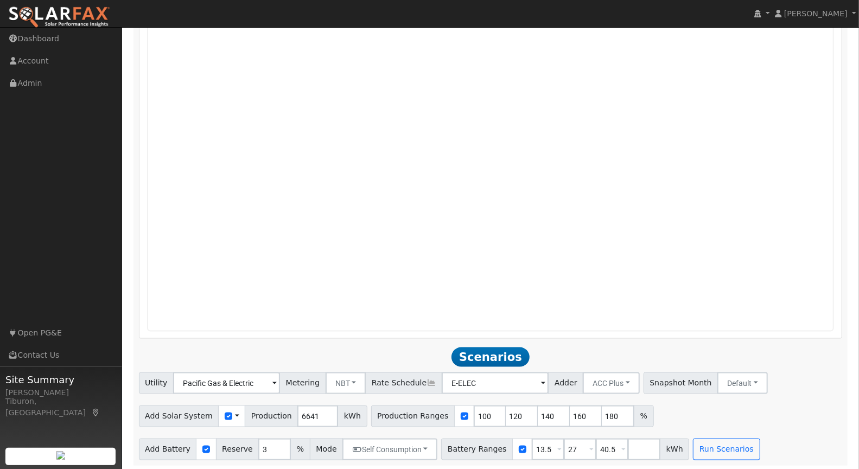
click at [751, 420] on div "Add Solar System Use CSV Data Production 6641 kWh Production Ranges 100 120 140…" at bounding box center [490, 413] width 707 height 25
drag, startPoint x: 603, startPoint y: 446, endPoint x: 581, endPoint y: 447, distance: 21.7
click at [581, 447] on div "Battery Ranges 13.5 Overrides Reserve % Mode None None Self Consumption Peak Sa…" at bounding box center [565, 449] width 248 height 22
click at [685, 450] on button "Run Scenarios" at bounding box center [694, 449] width 67 height 22
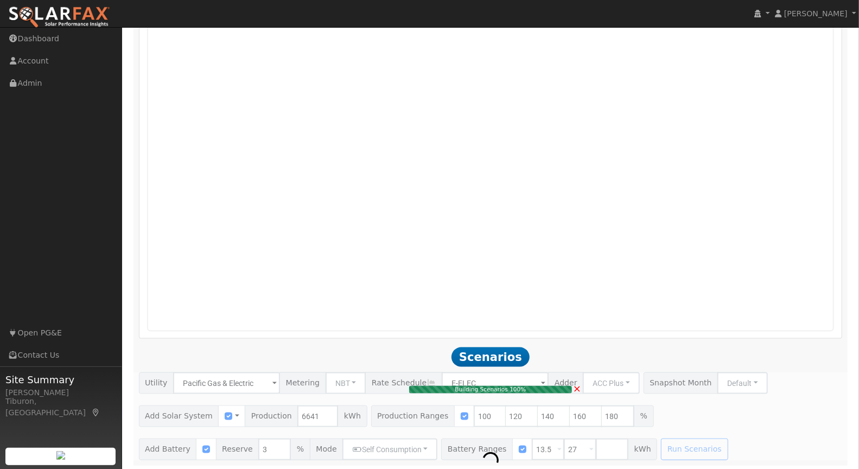
type input "7.1"
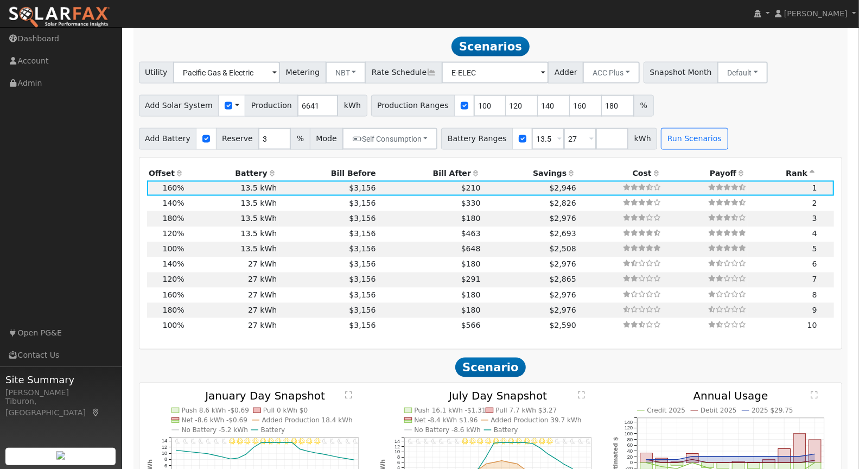
scroll to position [1114, 0]
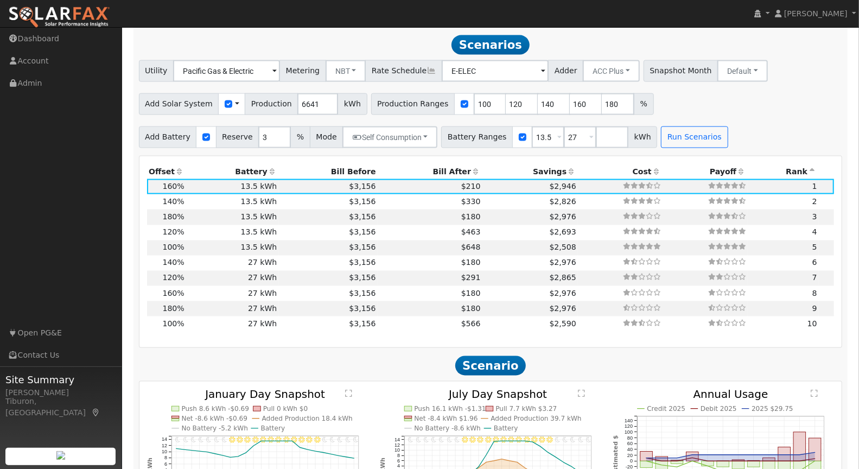
click at [437, 167] on th "Bill After" at bounding box center [429, 171] width 105 height 15
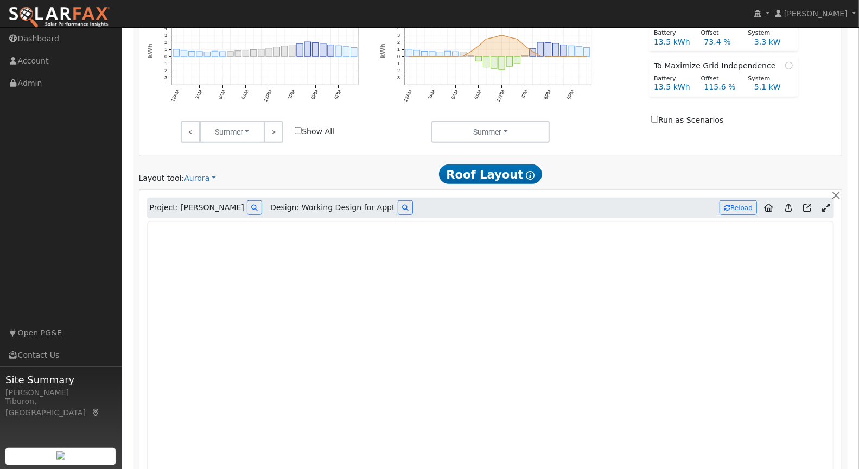
scroll to position [516, 0]
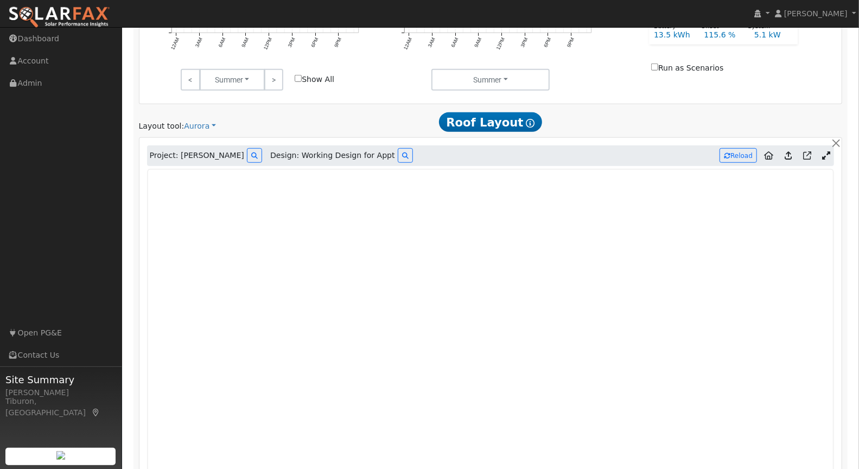
click at [658, 126] on div at bounding box center [729, 122] width 238 height 20
click at [632, 112] on div at bounding box center [729, 122] width 238 height 20
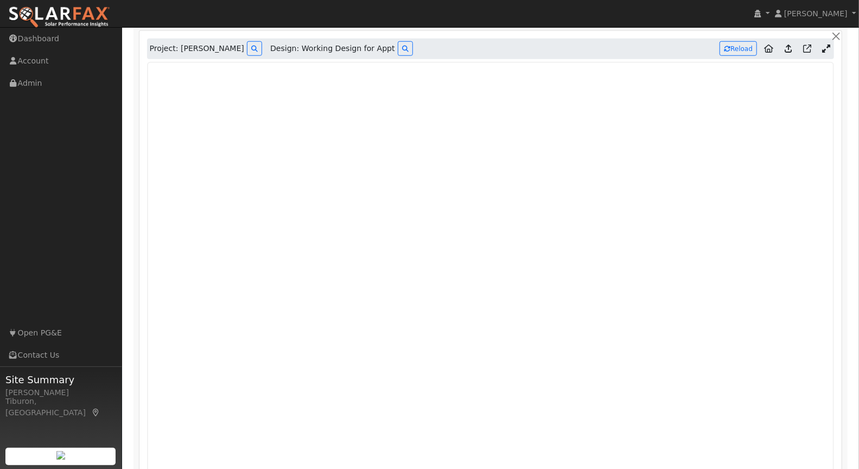
scroll to position [622, 0]
click at [549, 62] on iframe at bounding box center [490, 286] width 687 height 449
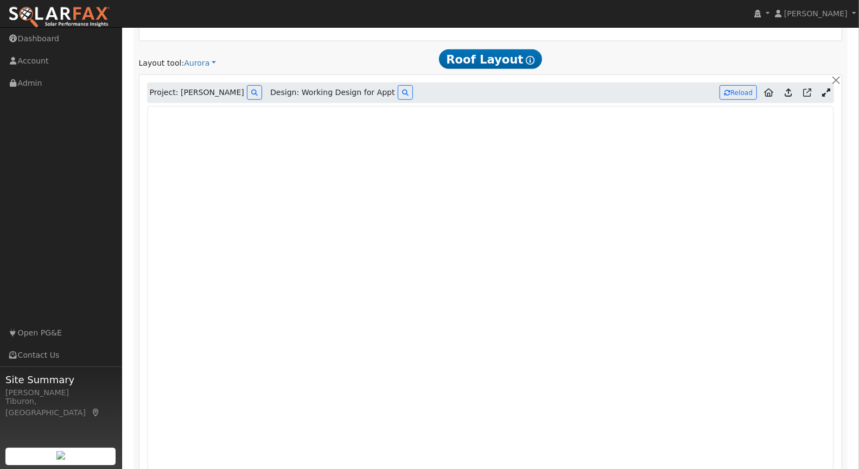
scroll to position [579, 0]
click at [650, 60] on div at bounding box center [729, 59] width 238 height 20
click at [647, 54] on div at bounding box center [729, 59] width 238 height 20
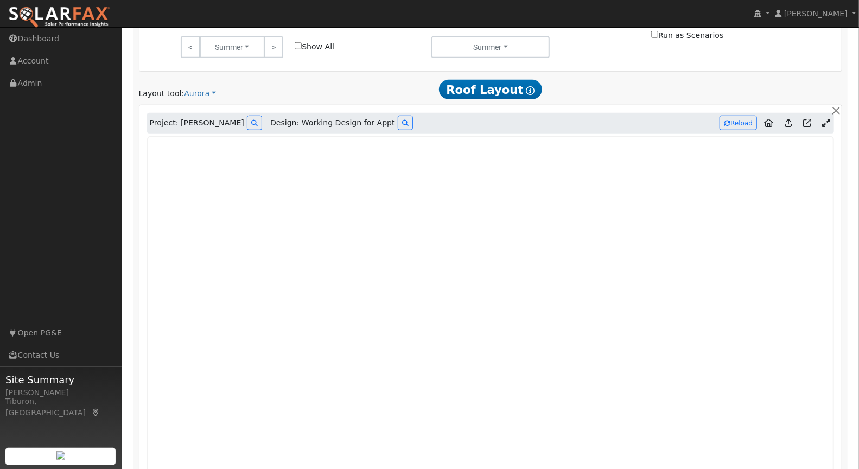
scroll to position [549, 0]
click at [815, 132] on div "Project: [PERSON_NAME] Design: Working Design for Appt Reload Added Production …" at bounding box center [490, 348] width 702 height 486
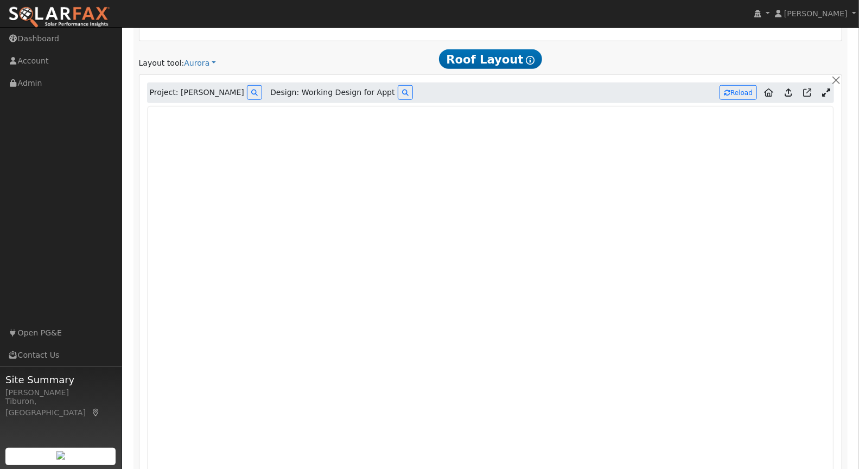
scroll to position [602, 0]
